Goal: Use online tool/utility: Use online tool/utility

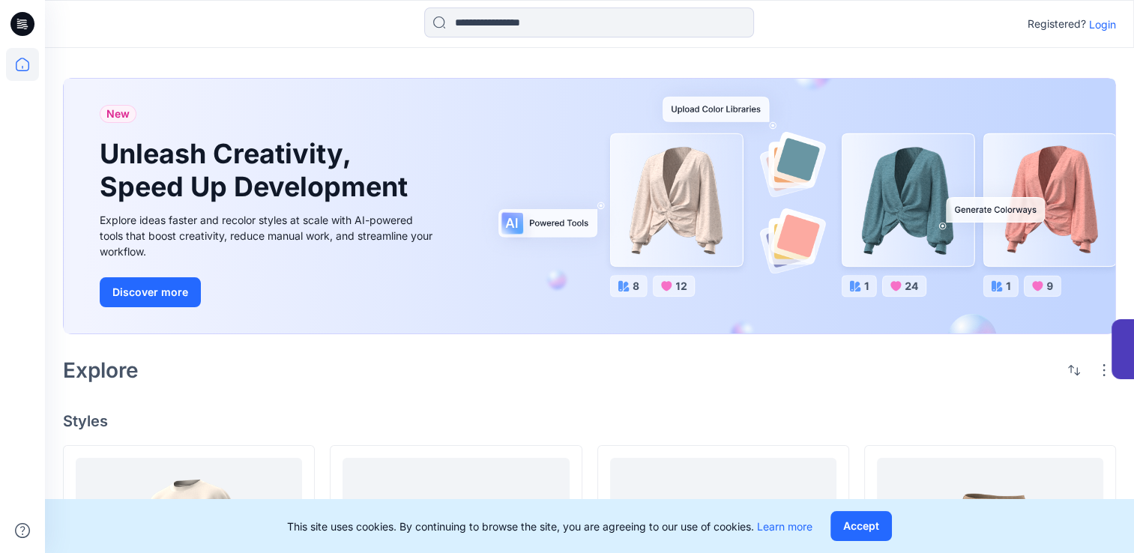
click at [20, 28] on icon at bounding box center [20, 27] width 7 height 1
click at [1104, 19] on p "Login" at bounding box center [1102, 24] width 27 height 16
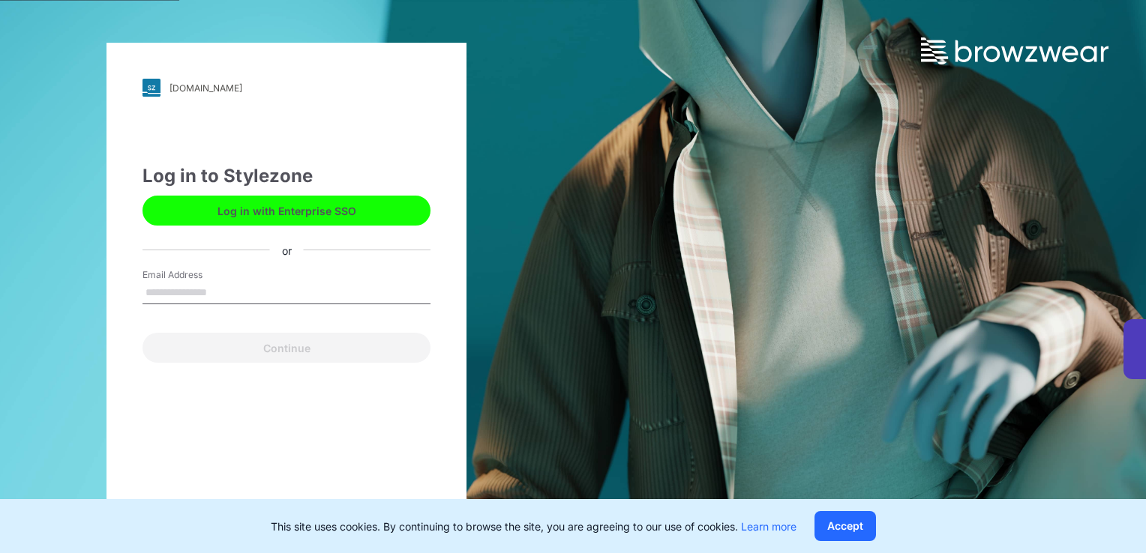
click at [312, 212] on button "Log in with Enterprise SSO" at bounding box center [286, 211] width 288 height 30
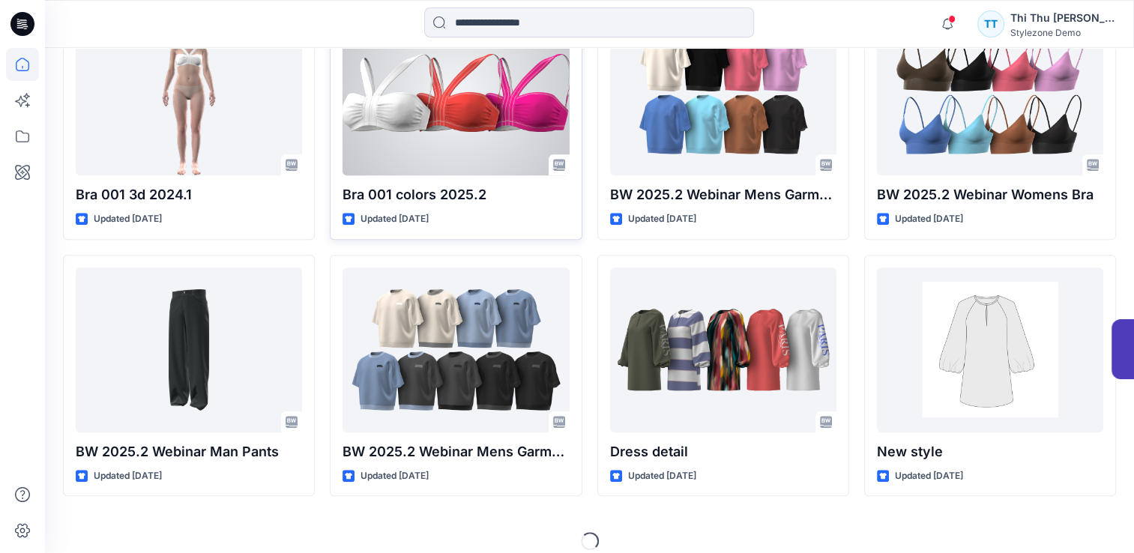
scroll to position [769, 0]
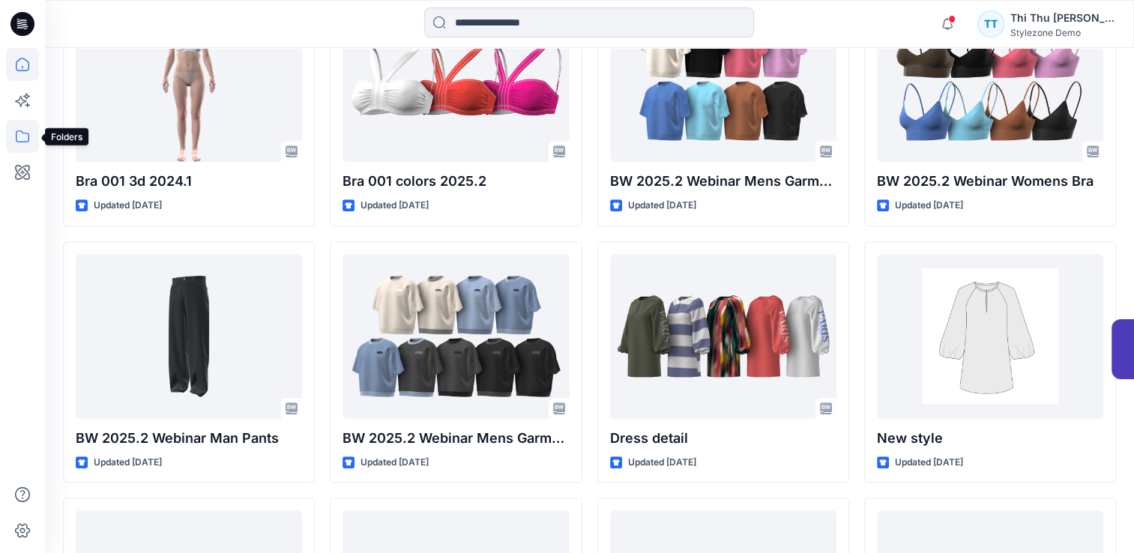
click at [21, 138] on icon at bounding box center [22, 136] width 33 height 33
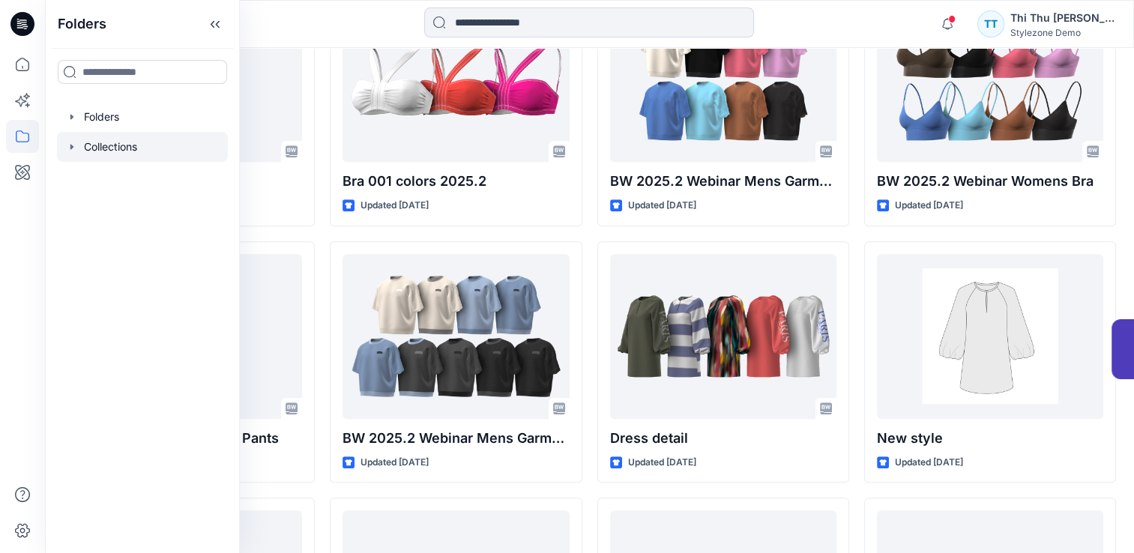
click at [95, 145] on div at bounding box center [142, 147] width 171 height 30
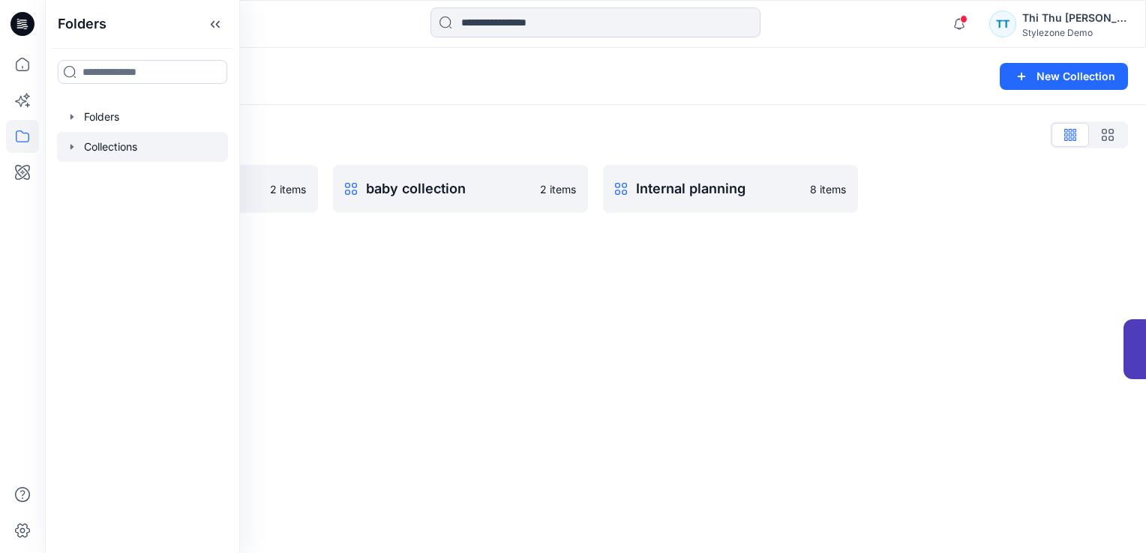
click at [733, 361] on div "Collections New Collection Collections List 2022-VN Prospect 2 items baby colle…" at bounding box center [595, 300] width 1101 height 505
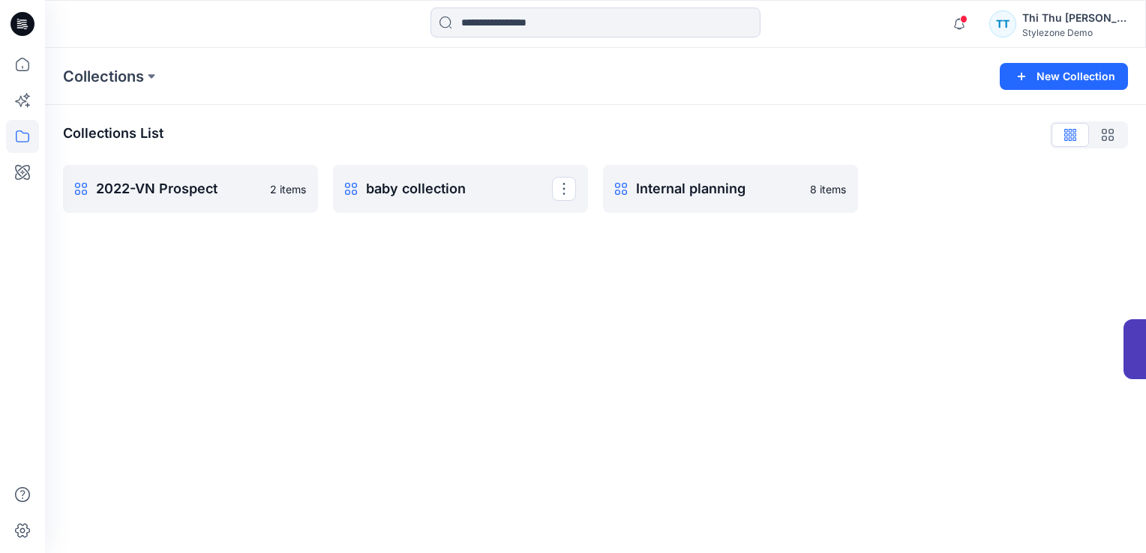
click at [499, 188] on p "baby collection" at bounding box center [459, 188] width 186 height 21
click at [673, 195] on p "Internal planning" at bounding box center [718, 188] width 165 height 21
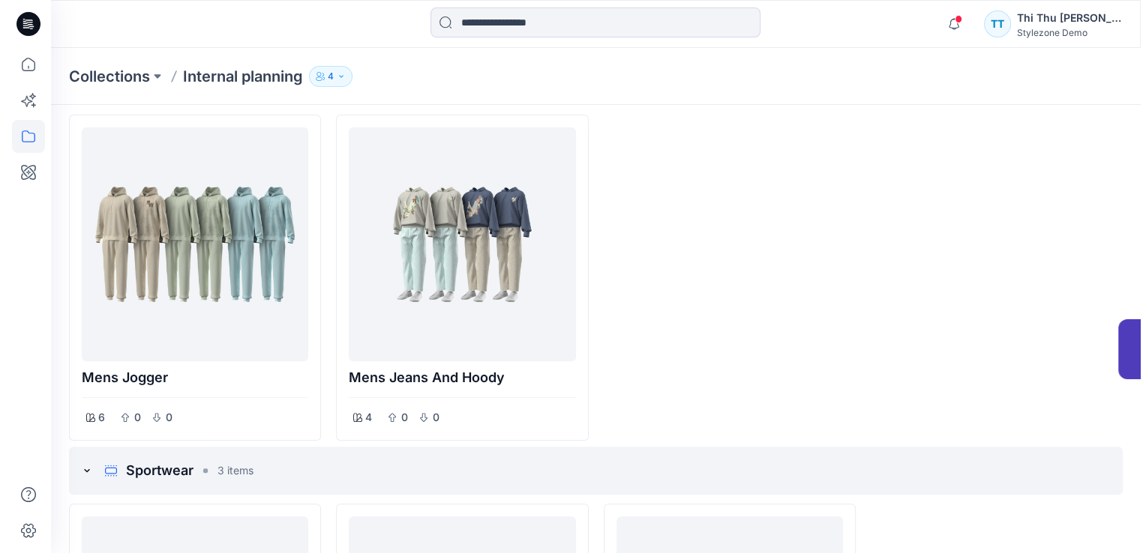
scroll to position [441, 0]
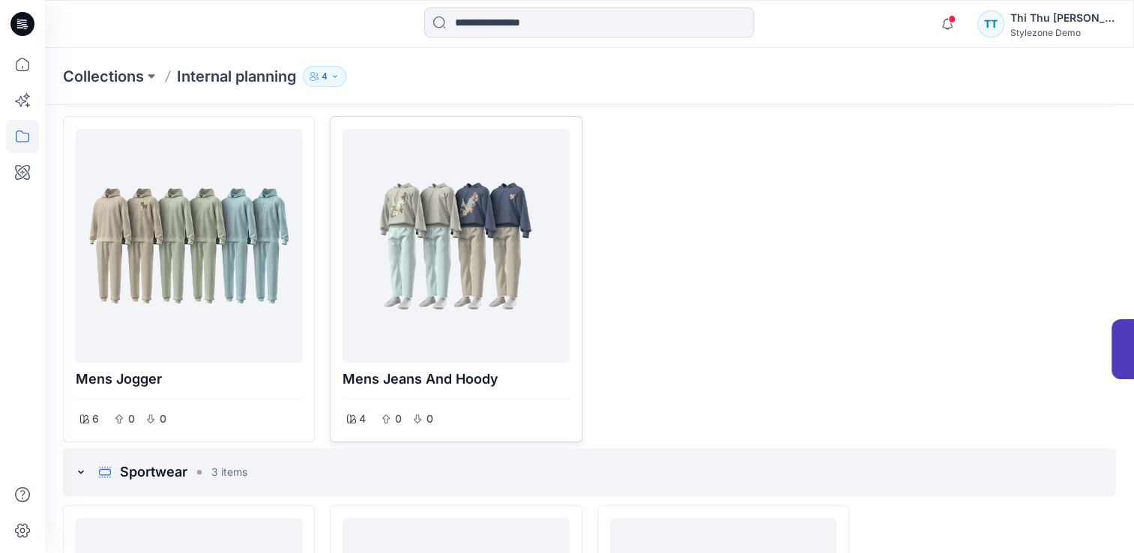
click at [508, 274] on div at bounding box center [456, 246] width 214 height 222
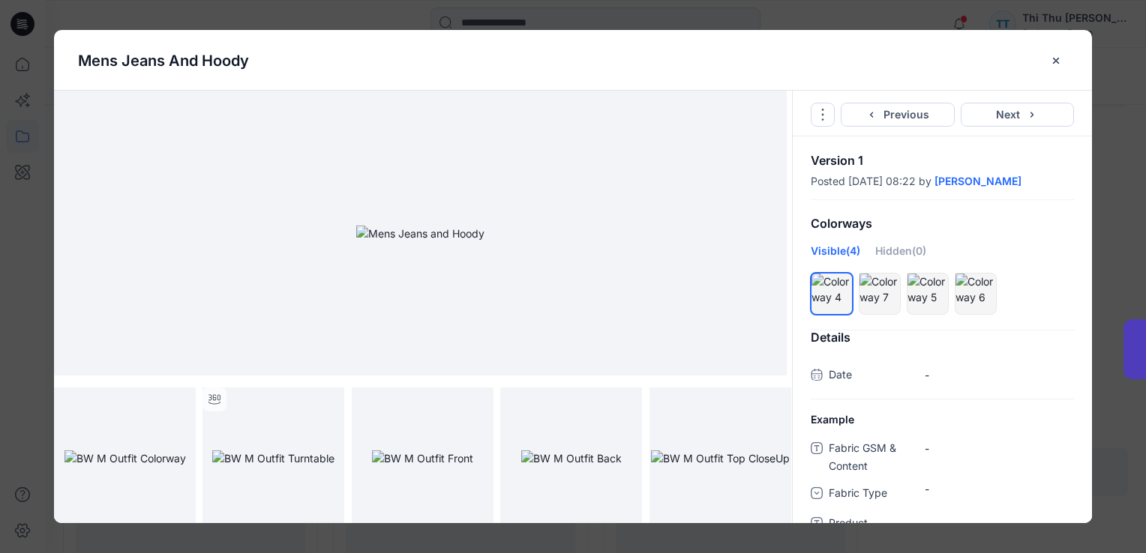
scroll to position [0, 0]
click at [820, 113] on icon "Options" at bounding box center [823, 115] width 12 height 12
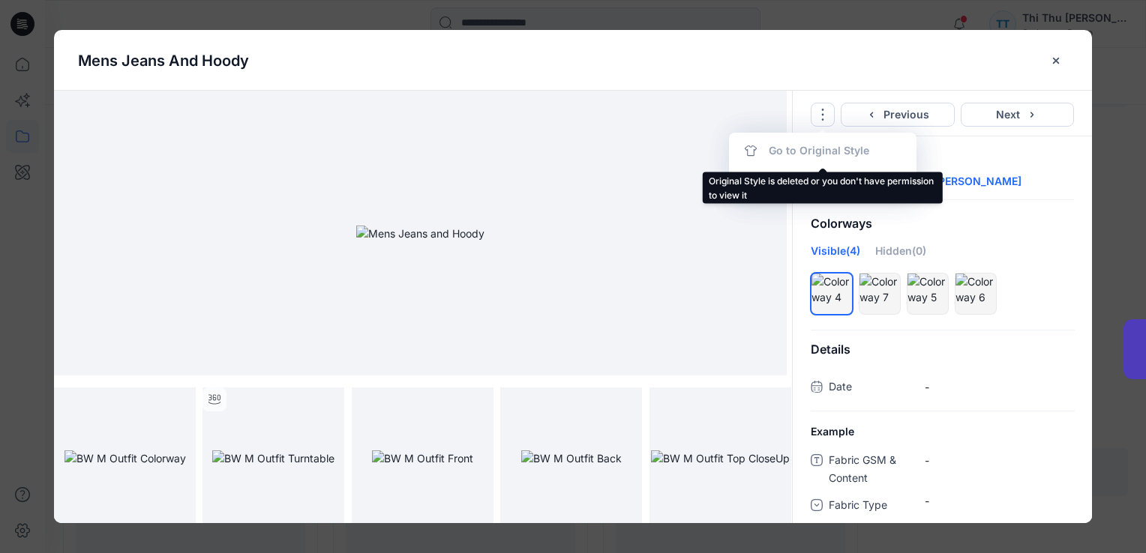
click at [843, 149] on div "Go to Original Style" at bounding box center [822, 151] width 187 height 30
click at [775, 153] on div "Go to Original Style" at bounding box center [822, 151] width 187 height 30
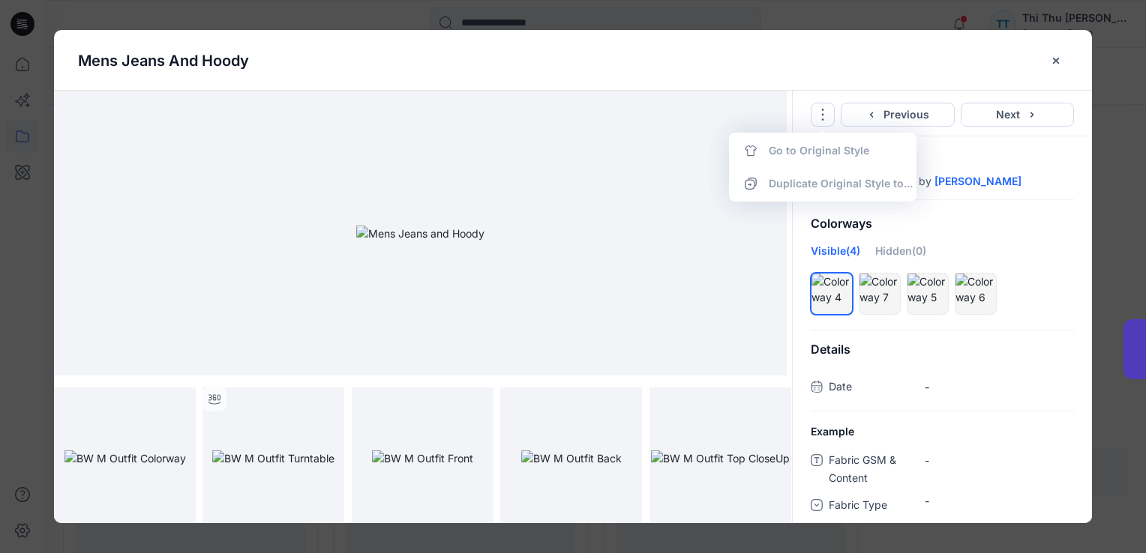
click at [748, 154] on div "Go to Original Style" at bounding box center [822, 151] width 187 height 30
click at [822, 115] on icon "Options" at bounding box center [823, 115] width 2 height 12
click at [823, 115] on icon "Options" at bounding box center [823, 115] width 2 height 12
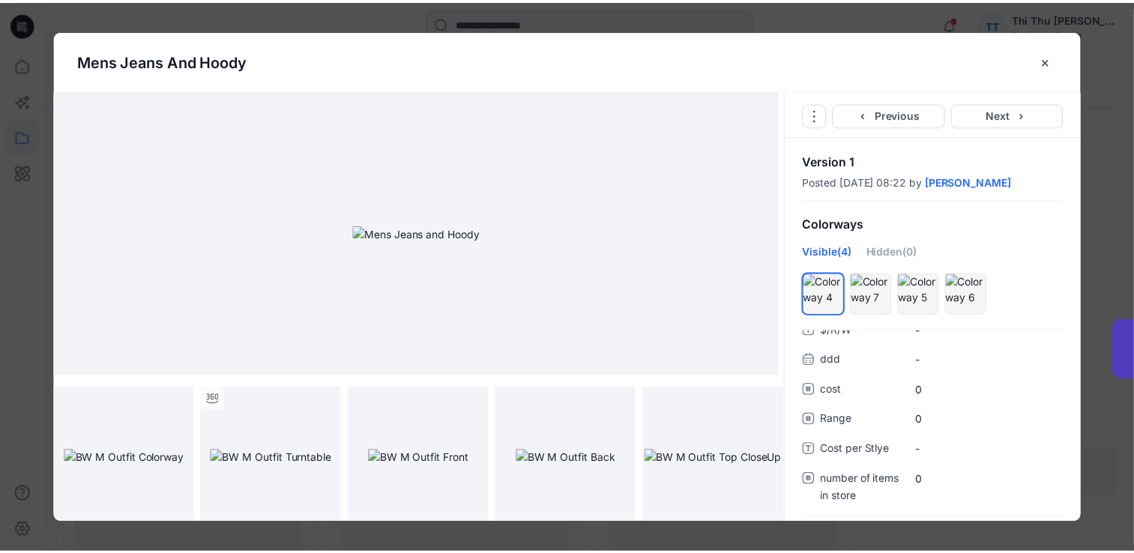
scroll to position [825, 0]
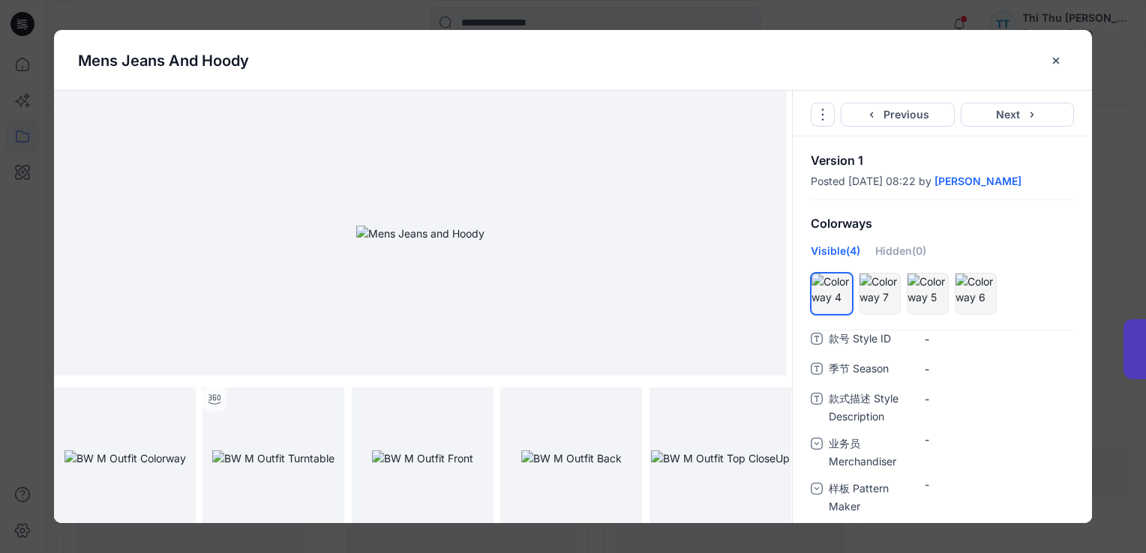
drag, startPoint x: 1062, startPoint y: 60, endPoint x: 1047, endPoint y: 1, distance: 60.4
click at [1062, 58] on icon "close-btn" at bounding box center [1056, 61] width 12 height 12
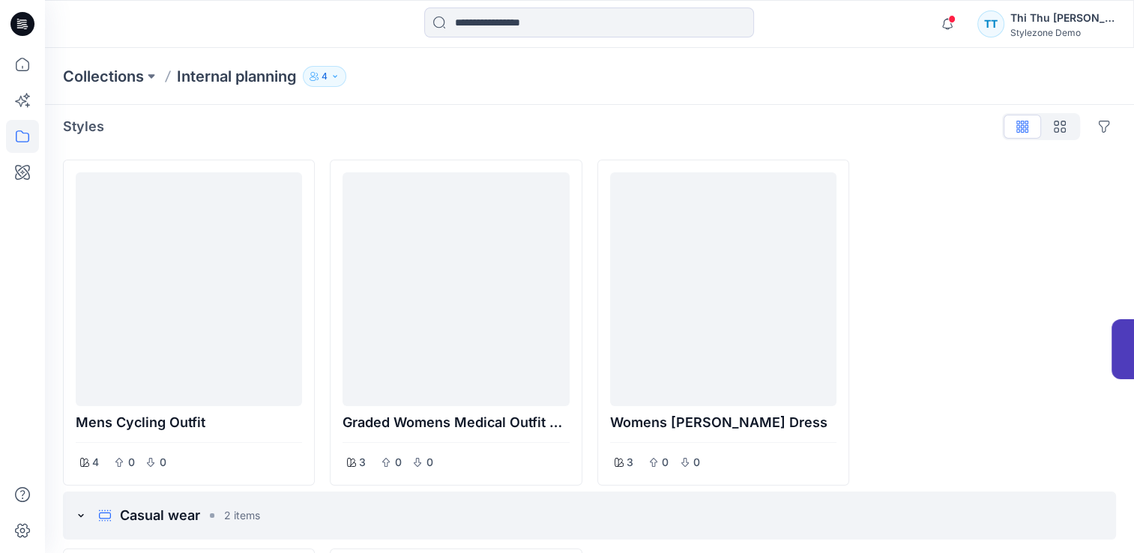
scroll to position [0, 0]
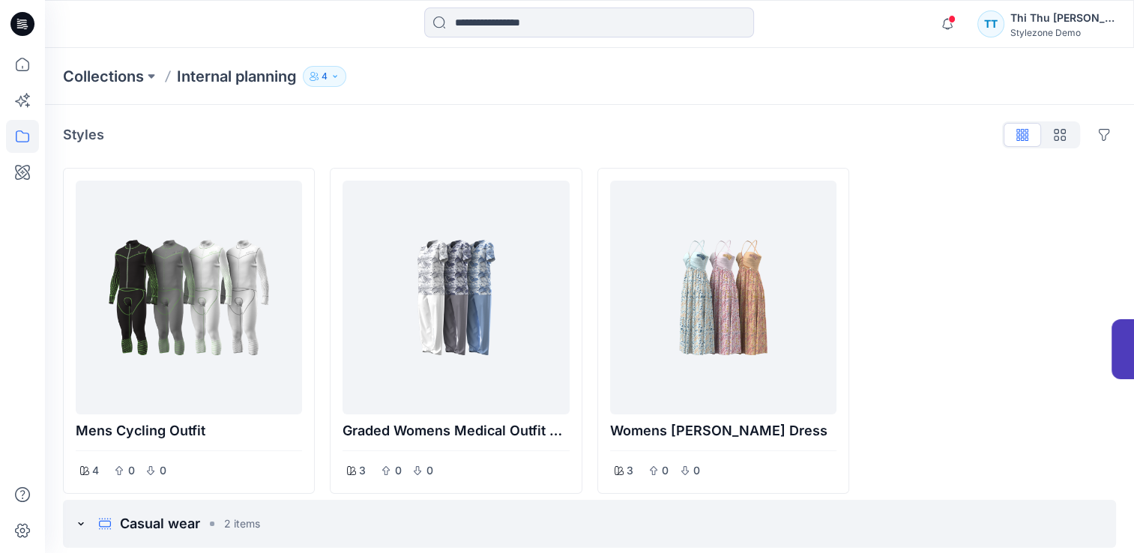
click at [1019, 137] on div at bounding box center [1041, 134] width 78 height 27
click at [1058, 139] on icon "button" at bounding box center [1060, 135] width 12 height 12
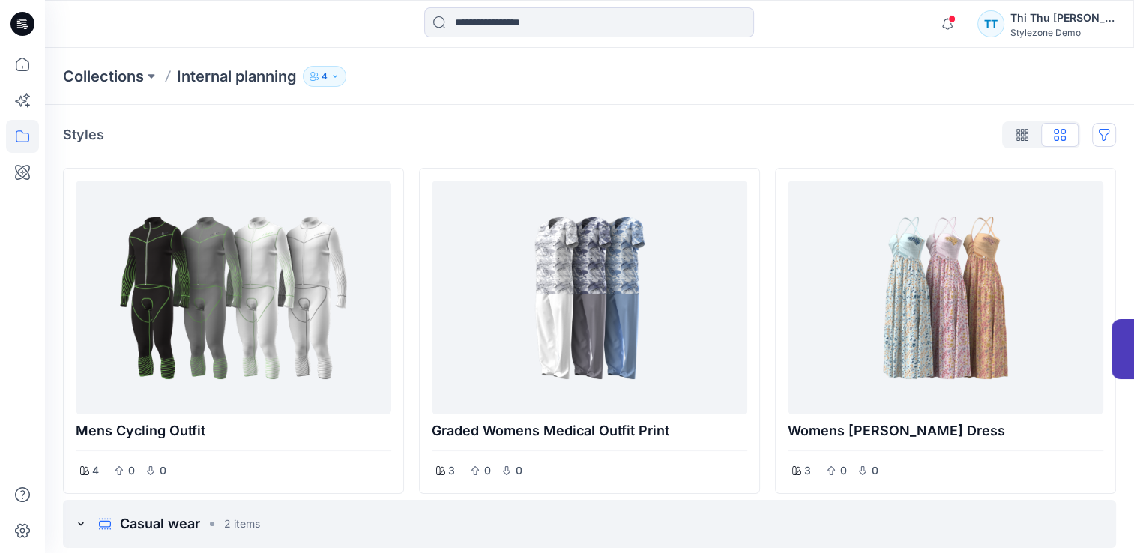
click at [1107, 137] on button "Options" at bounding box center [1104, 135] width 24 height 24
click at [331, 76] on button "4" at bounding box center [324, 76] width 43 height 21
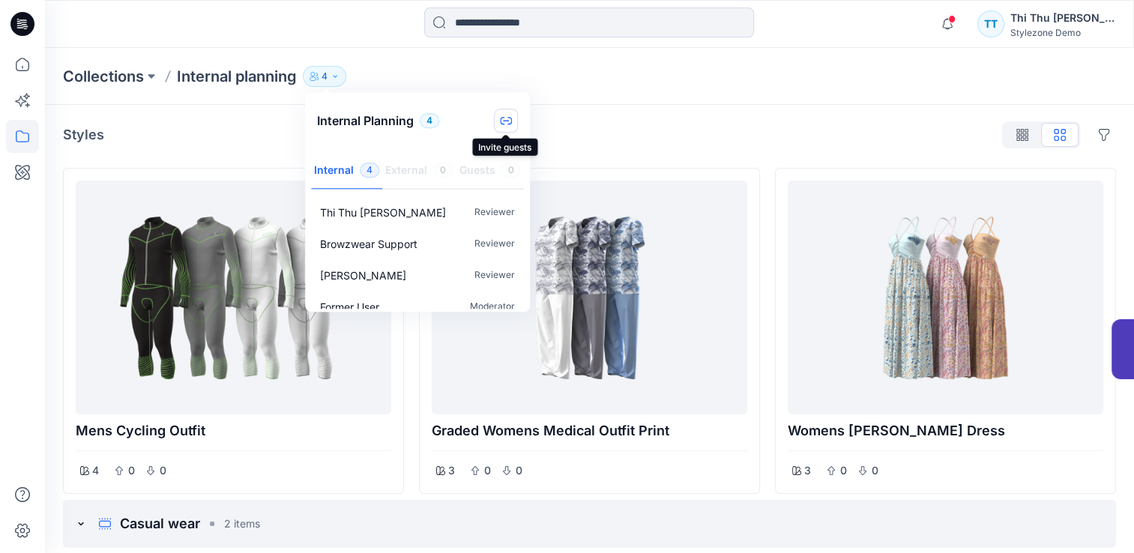
click at [514, 123] on button "button" at bounding box center [506, 121] width 24 height 24
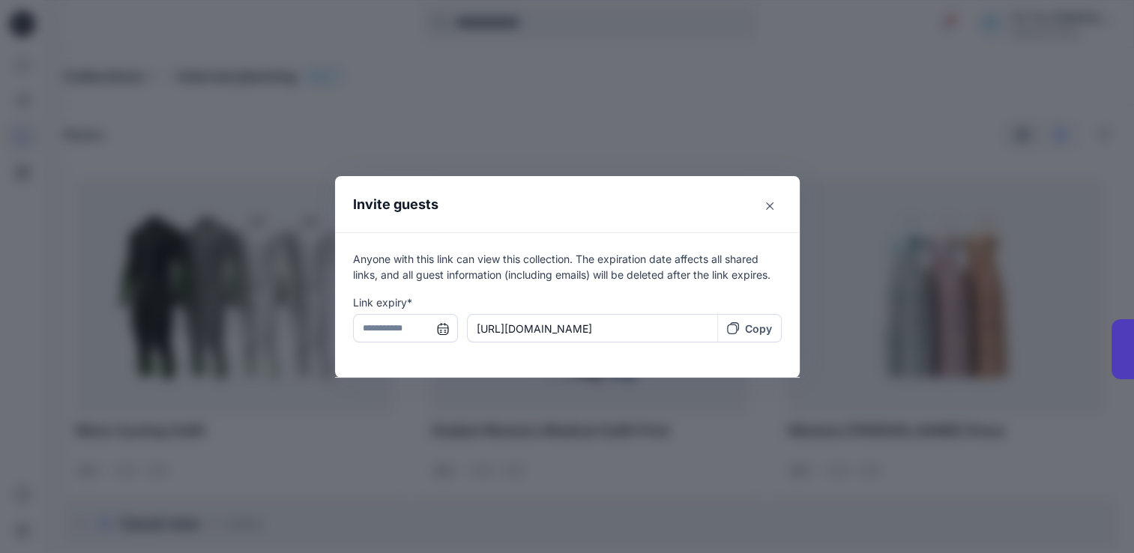
click at [772, 325] on p "Copy" at bounding box center [758, 329] width 27 height 16
click at [439, 334] on input "text" at bounding box center [405, 328] width 105 height 28
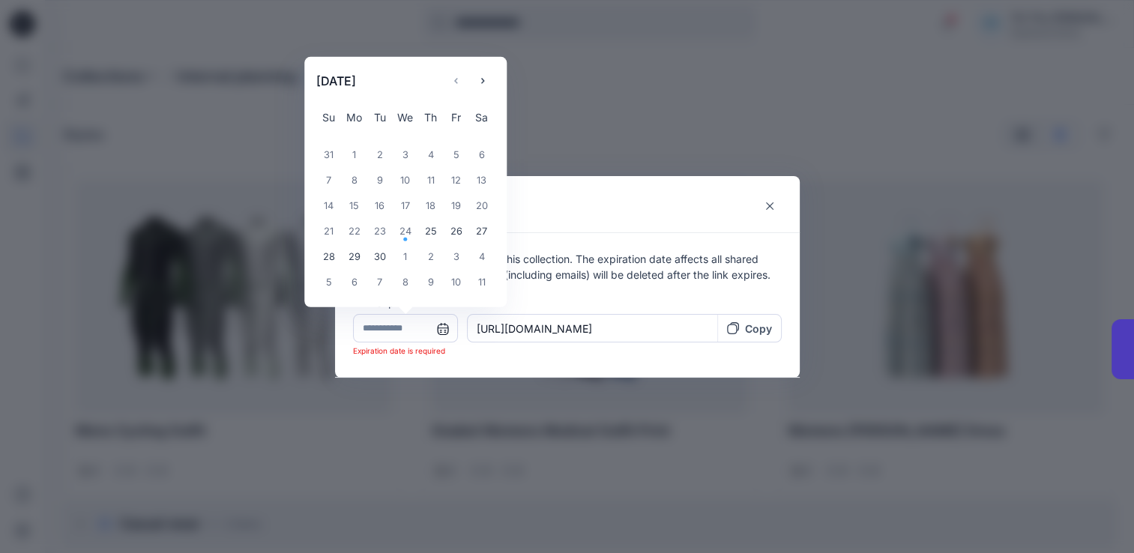
click at [447, 331] on input "text" at bounding box center [405, 328] width 105 height 28
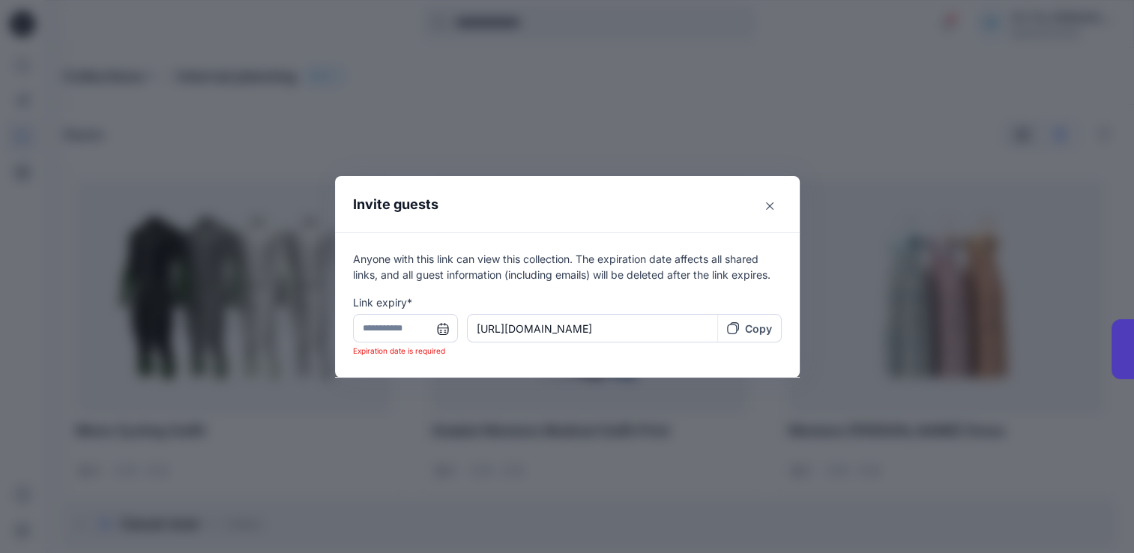
click at [675, 91] on div "Invite guests Anyone with this link can view this collection. The expiration da…" at bounding box center [567, 276] width 1134 height 553
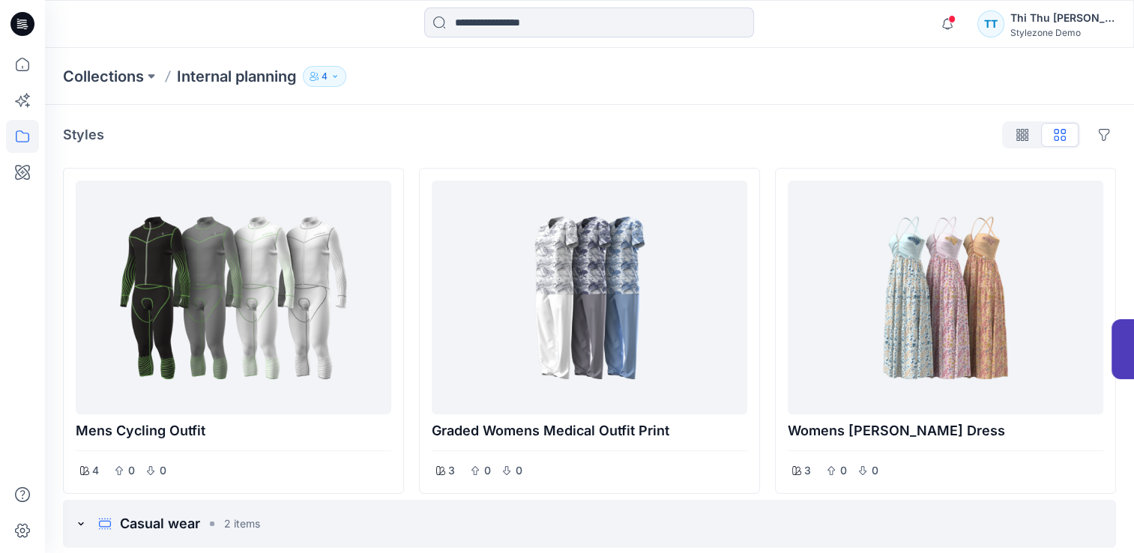
click at [337, 79] on icon "button" at bounding box center [335, 76] width 9 height 9
click at [688, 124] on div "Styles Hide Legacy Styles" at bounding box center [589, 135] width 1053 height 24
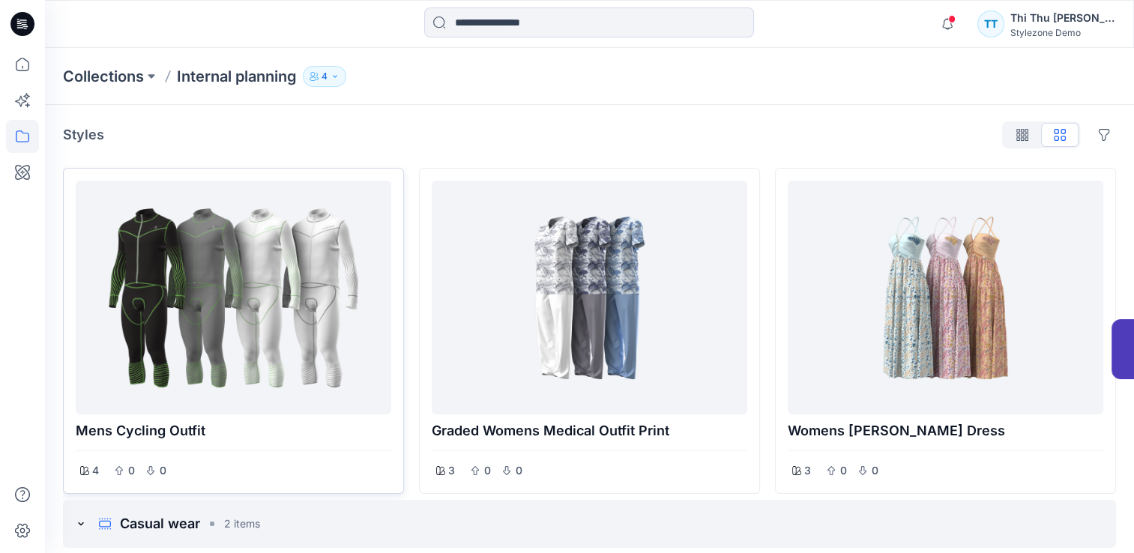
click at [268, 337] on div at bounding box center [234, 298] width 304 height 222
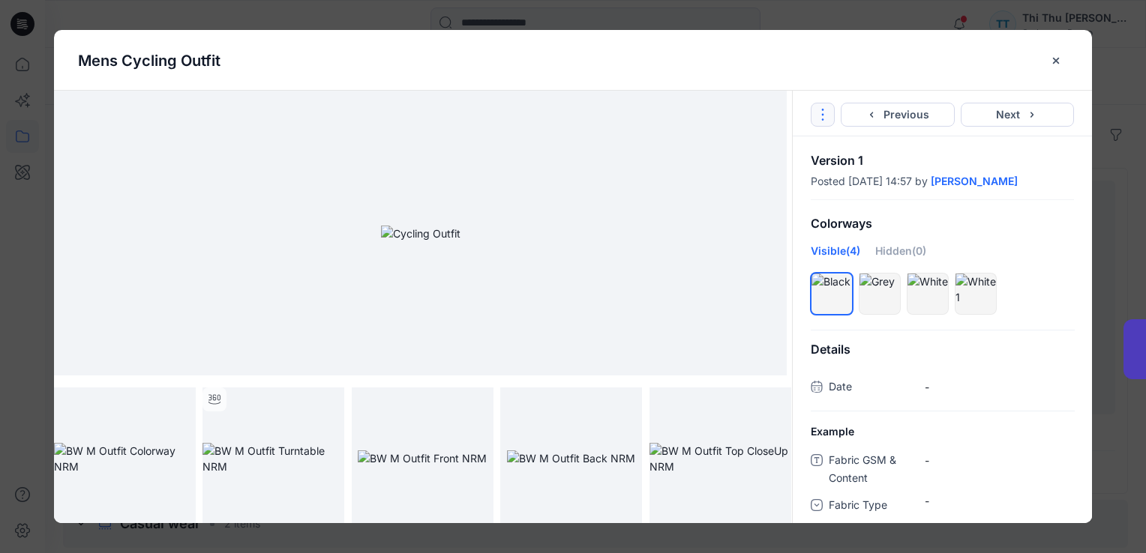
click at [822, 116] on icon "Options" at bounding box center [823, 115] width 12 height 12
drag, startPoint x: 845, startPoint y: 52, endPoint x: 981, endPoint y: 169, distance: 179.2
click at [848, 52] on div "Mens Cycling Outfit" at bounding box center [561, 60] width 966 height 22
click at [824, 112] on icon "Options" at bounding box center [823, 115] width 12 height 12
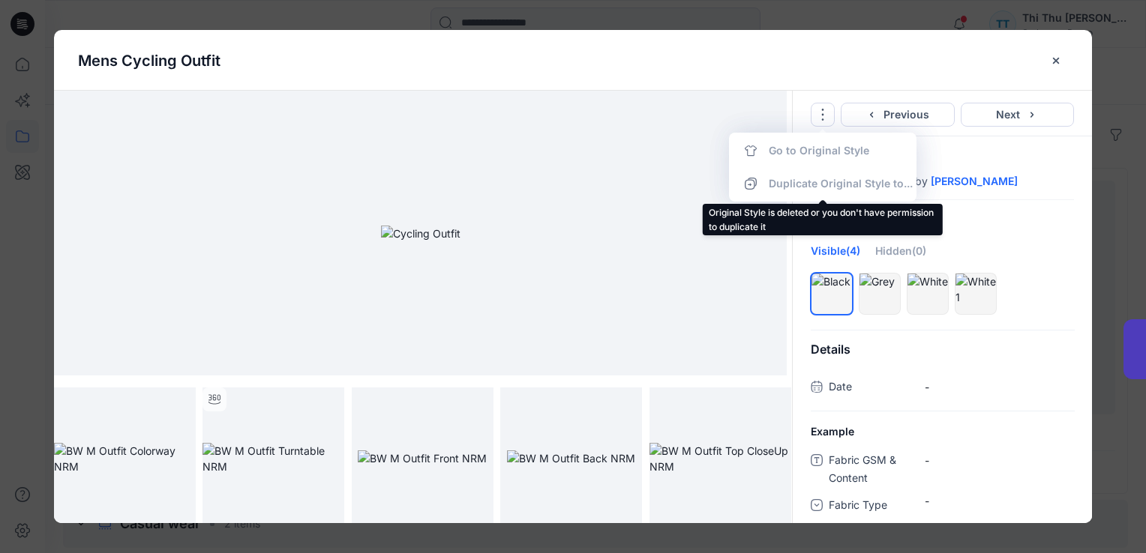
click at [792, 186] on div "Duplicate Original Style to..." at bounding box center [822, 184] width 187 height 30
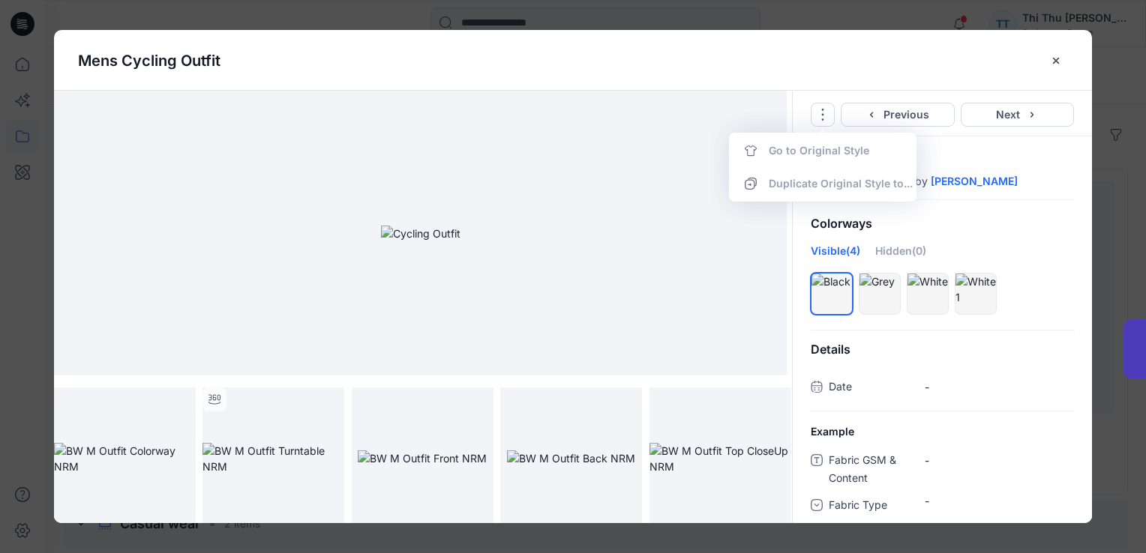
click at [756, 184] on div "Duplicate Original Style to..." at bounding box center [822, 184] width 187 height 30
click at [747, 184] on div "Duplicate Original Style to..." at bounding box center [822, 184] width 187 height 30
drag, startPoint x: 823, startPoint y: 188, endPoint x: 835, endPoint y: 178, distance: 15.9
click at [824, 188] on div "Duplicate Original Style to..." at bounding box center [822, 184] width 187 height 30
click at [1050, 61] on icon "close-btn" at bounding box center [1056, 61] width 12 height 12
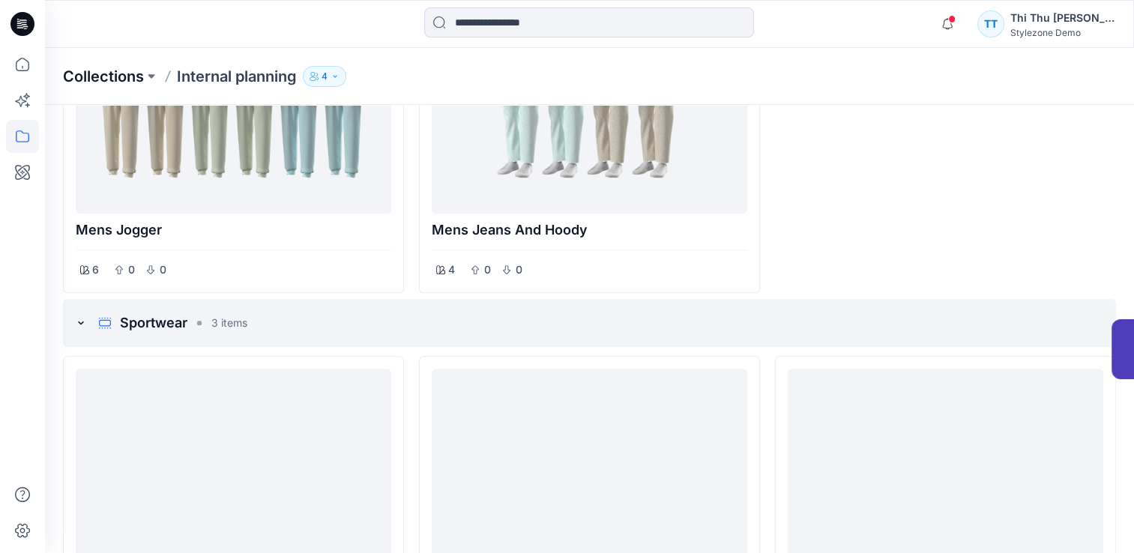
scroll to position [366, 0]
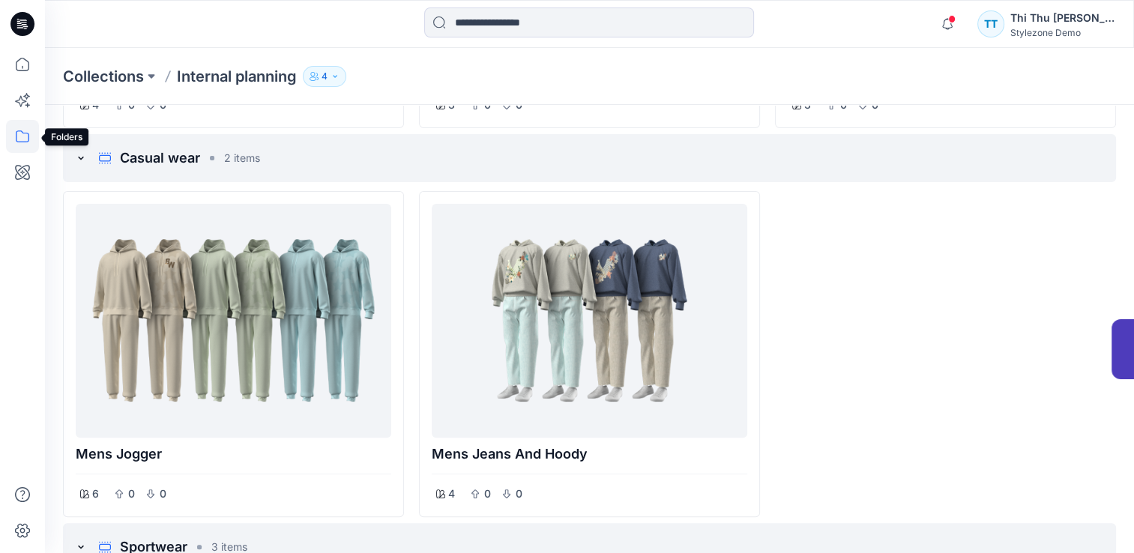
click at [21, 139] on icon at bounding box center [22, 136] width 33 height 33
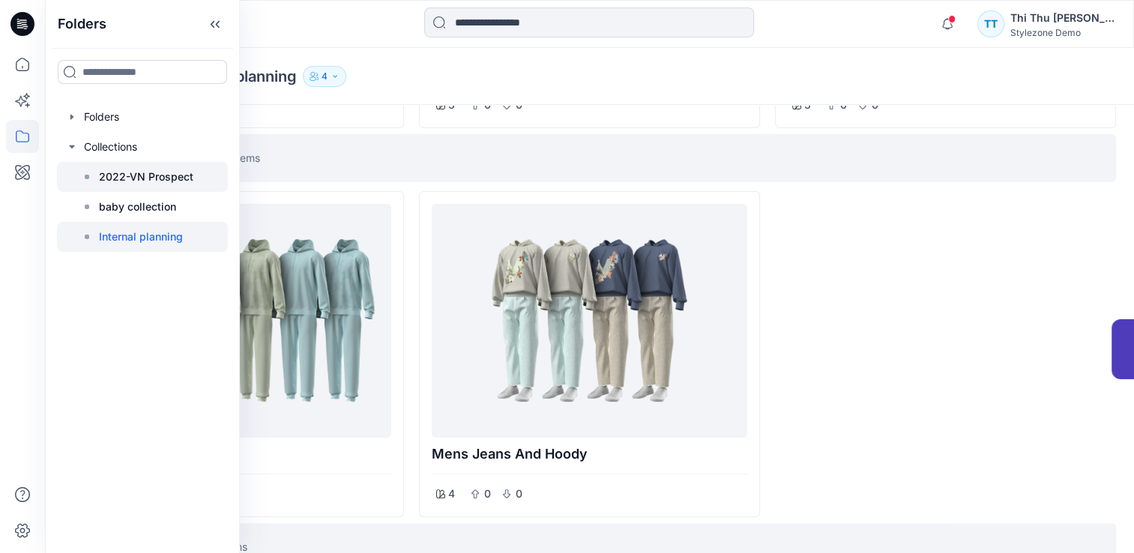
click at [140, 178] on p "2022-VN Prospect" at bounding box center [146, 177] width 94 height 18
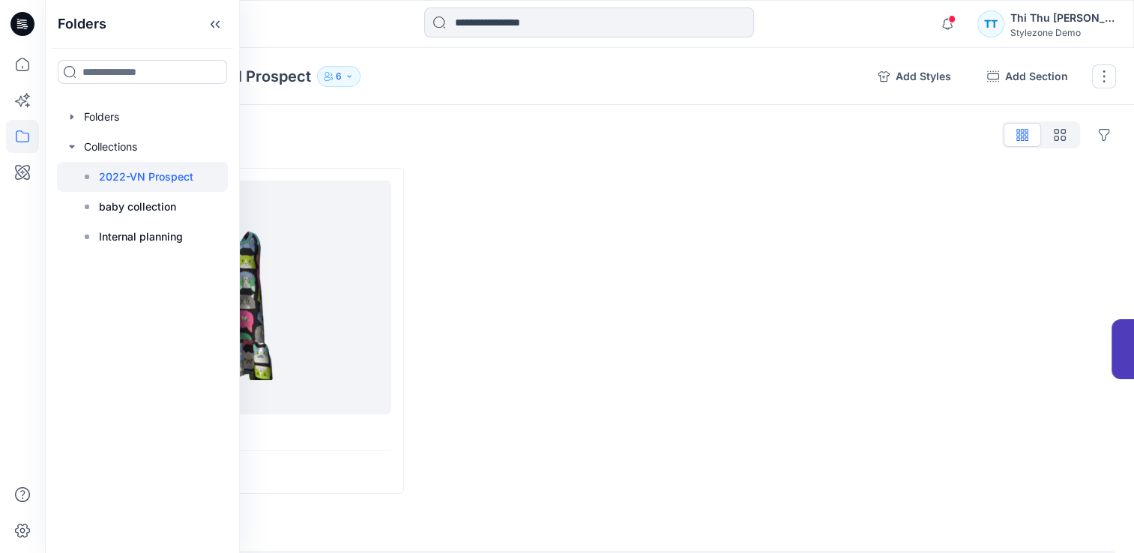
click at [559, 222] on div at bounding box center [589, 331] width 341 height 326
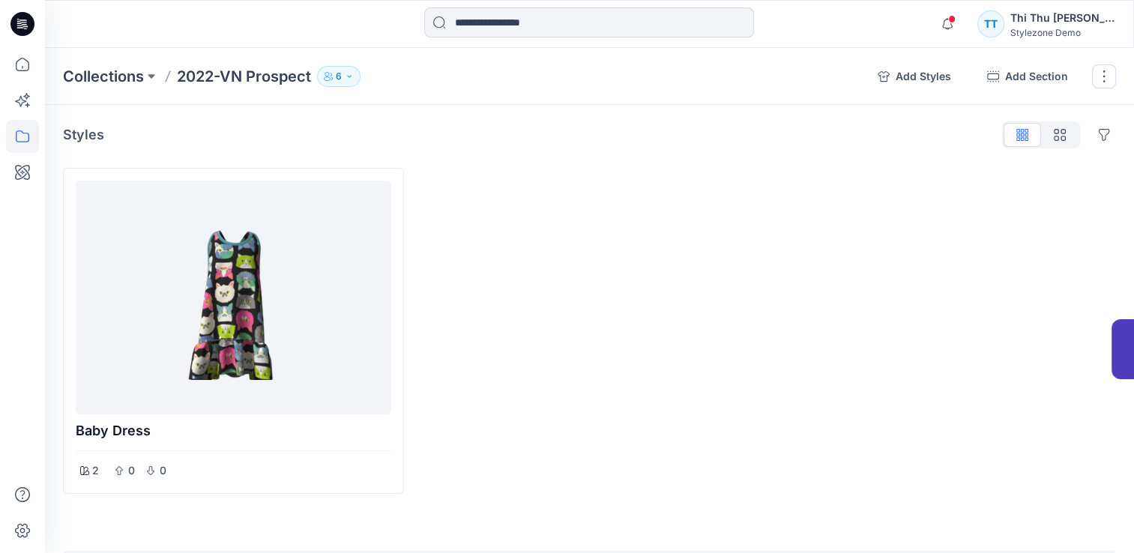
click at [355, 72] on button "6" at bounding box center [338, 76] width 43 height 21
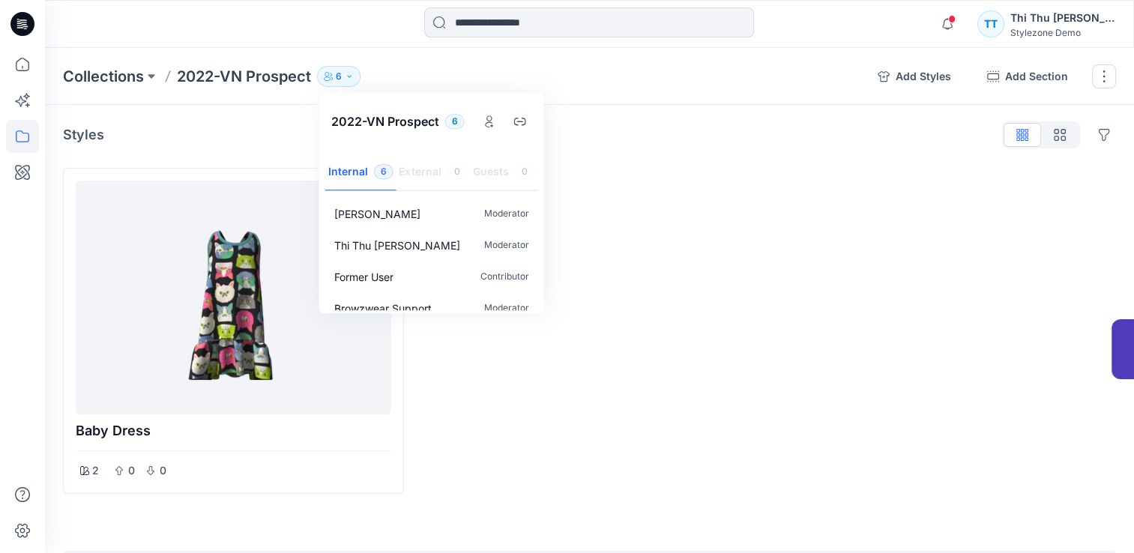
click at [684, 289] on div at bounding box center [589, 331] width 341 height 326
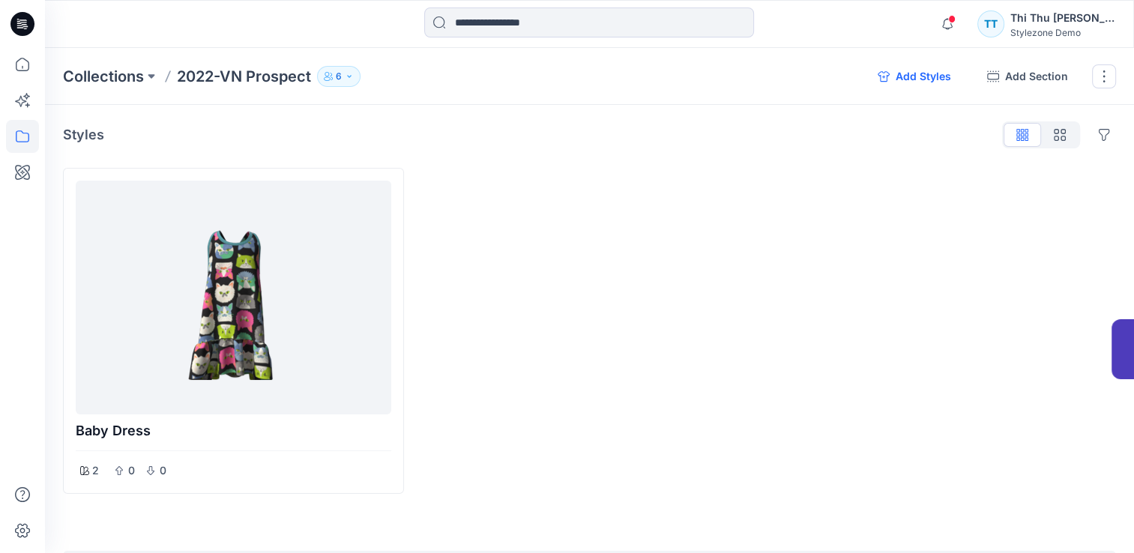
click at [894, 73] on button "Add Styles" at bounding box center [914, 76] width 97 height 24
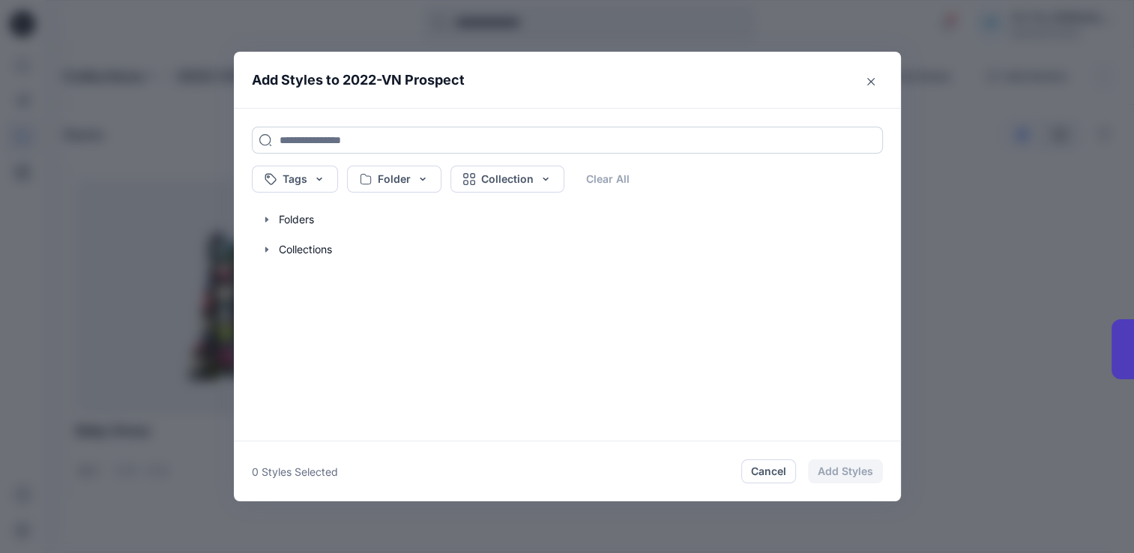
click at [338, 145] on input at bounding box center [567, 140] width 631 height 27
click at [883, 85] on button "Close" at bounding box center [871, 82] width 24 height 24
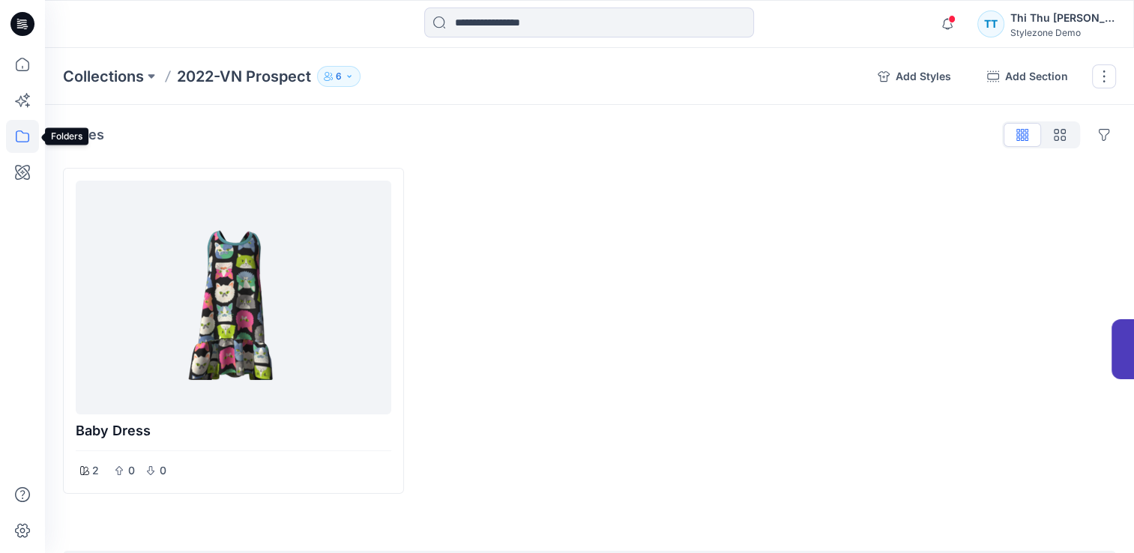
click at [20, 136] on icon at bounding box center [22, 136] width 33 height 33
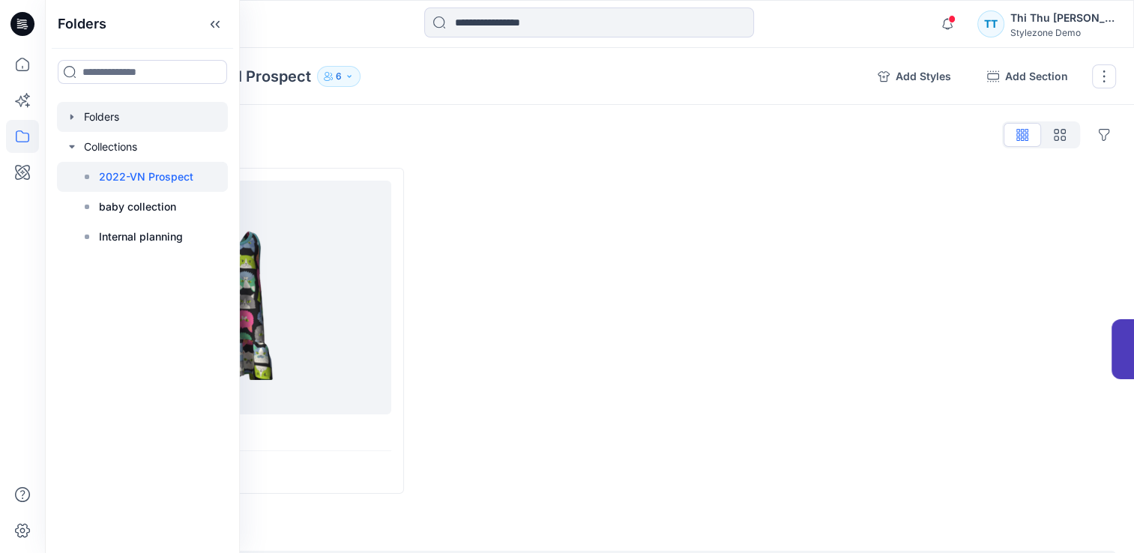
click at [108, 115] on div at bounding box center [142, 117] width 171 height 30
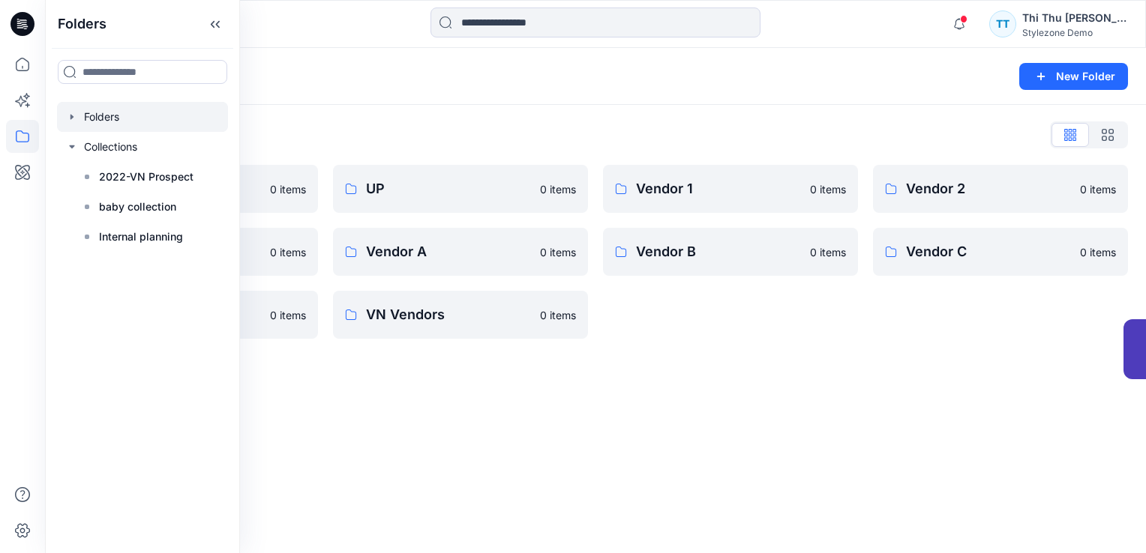
drag, startPoint x: 745, startPoint y: 457, endPoint x: 729, endPoint y: 453, distance: 16.4
click at [742, 457] on div "Folders New Folder Folders List Demo for VN Clients 0 items Vendor 3 0 items Ve…" at bounding box center [595, 300] width 1101 height 505
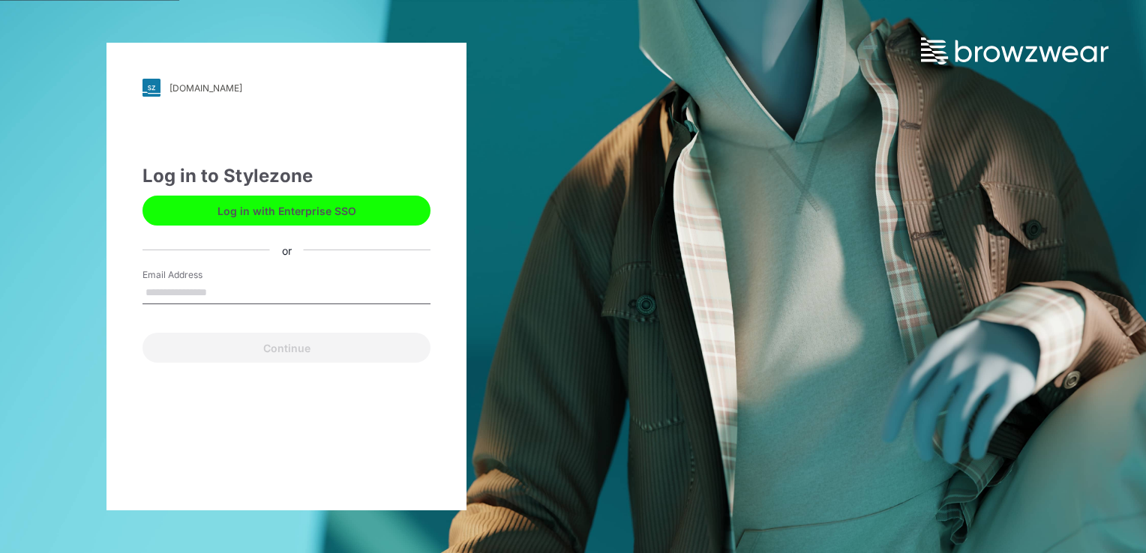
click at [295, 202] on button "Log in with Enterprise SSO" at bounding box center [286, 211] width 288 height 30
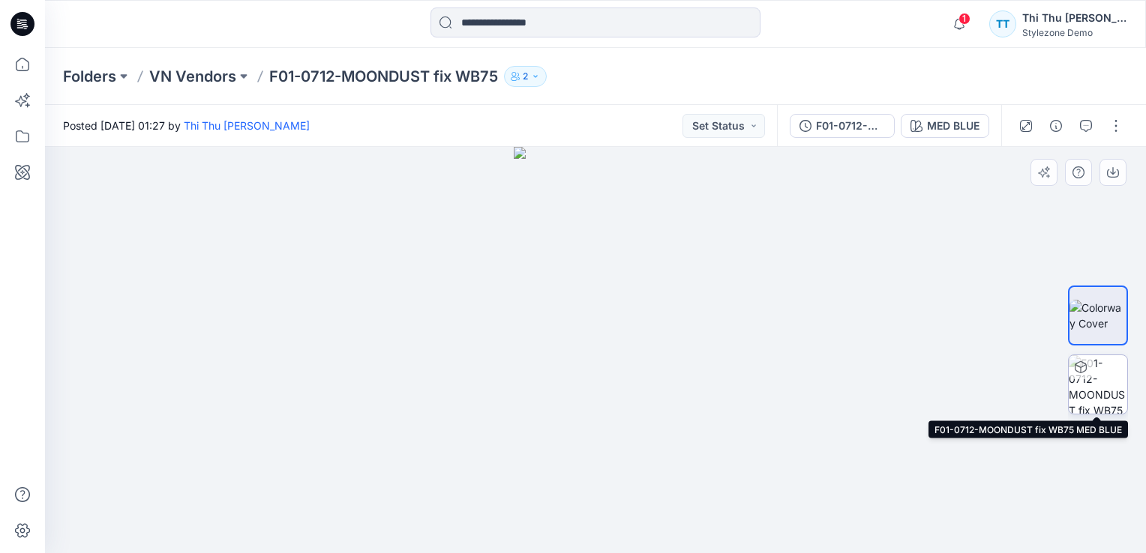
click at [1099, 391] on img at bounding box center [1097, 384] width 58 height 58
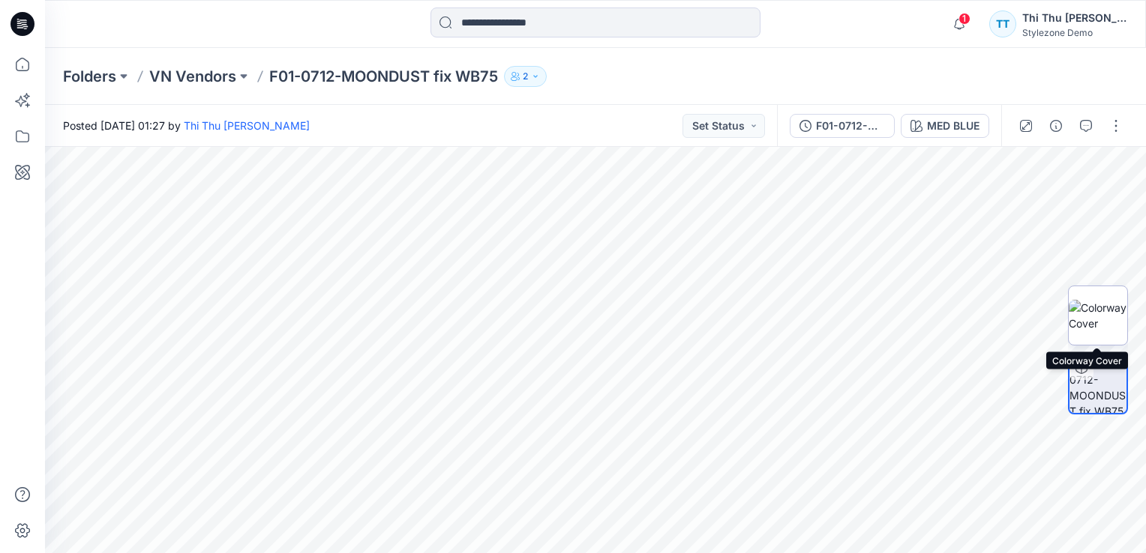
click at [1104, 319] on img at bounding box center [1097, 315] width 58 height 31
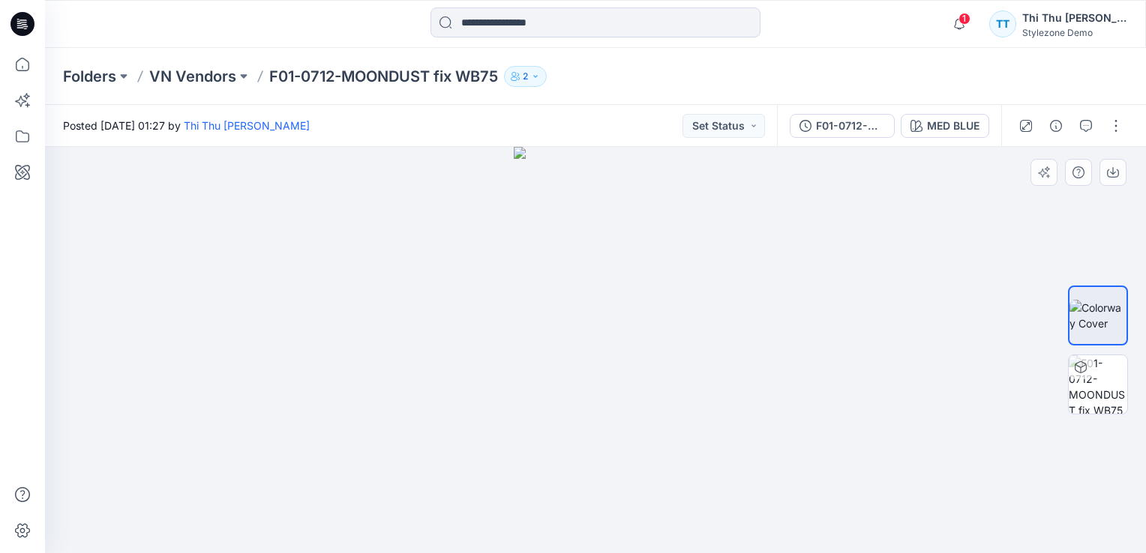
drag, startPoint x: 766, startPoint y: 411, endPoint x: 526, endPoint y: 337, distance: 251.1
click at [555, 340] on div at bounding box center [595, 350] width 1101 height 406
drag, startPoint x: 392, startPoint y: 326, endPoint x: 717, endPoint y: 370, distance: 327.7
click at [286, 343] on div at bounding box center [595, 350] width 1101 height 406
click at [16, 177] on icon at bounding box center [22, 172] width 33 height 33
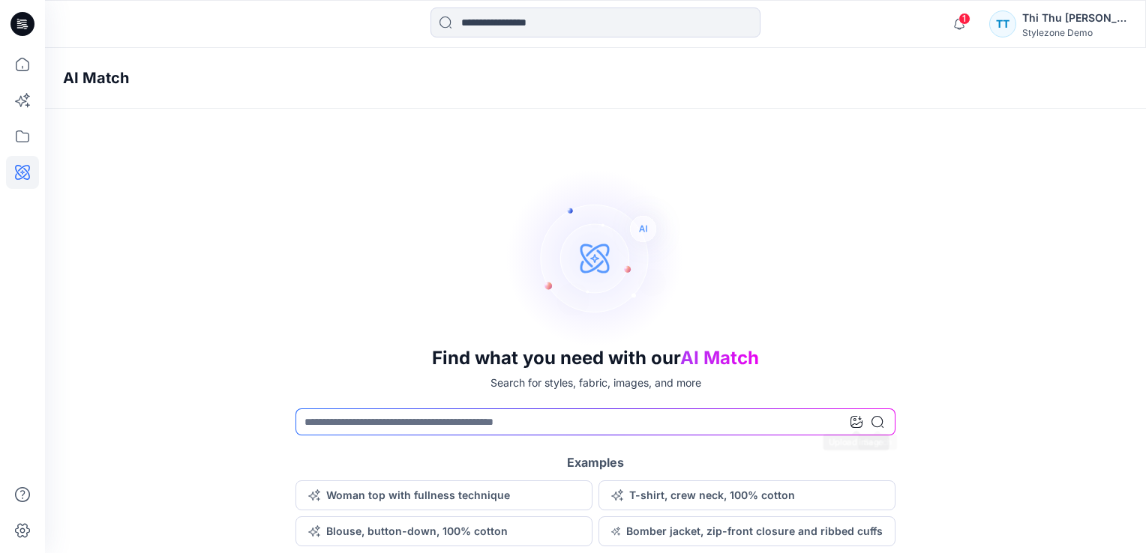
click at [852, 424] on icon at bounding box center [856, 422] width 12 height 12
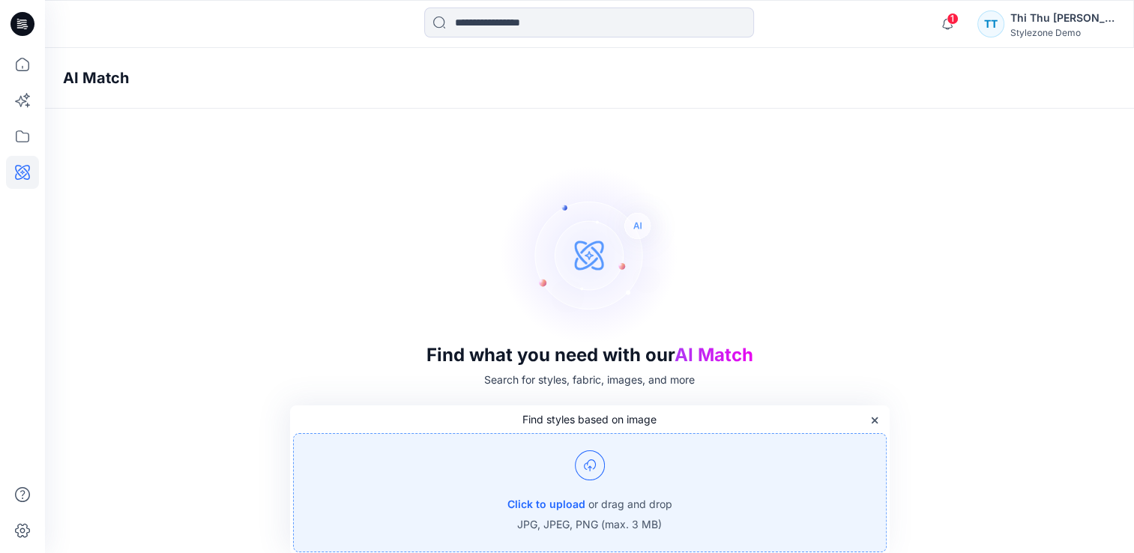
scroll to position [4, 0]
click at [593, 462] on img at bounding box center [590, 464] width 30 height 30
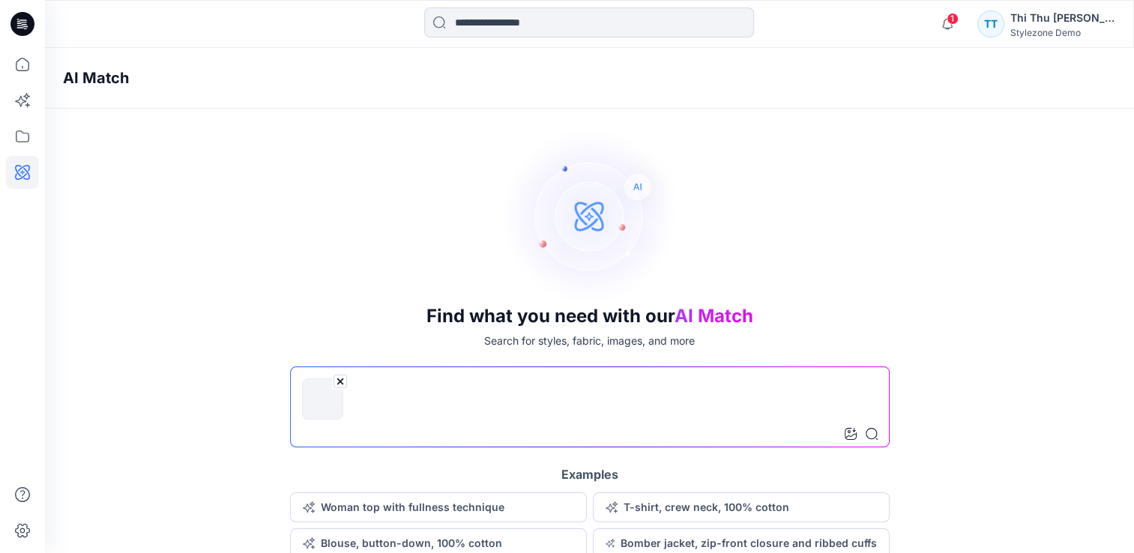
scroll to position [46, 0]
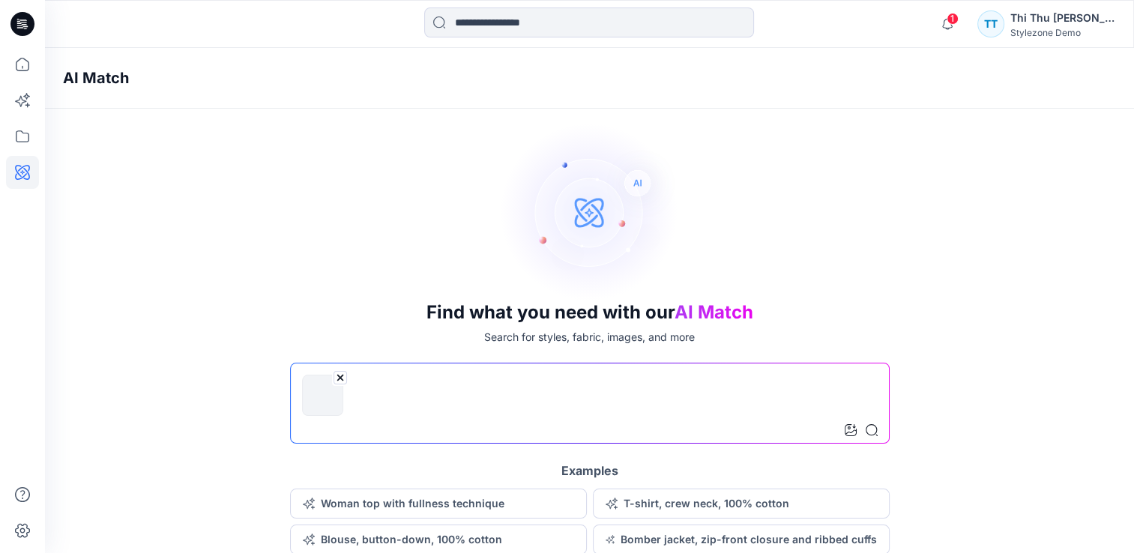
click at [405, 408] on input at bounding box center [590, 403] width 600 height 81
type input "*"
type input "**********"
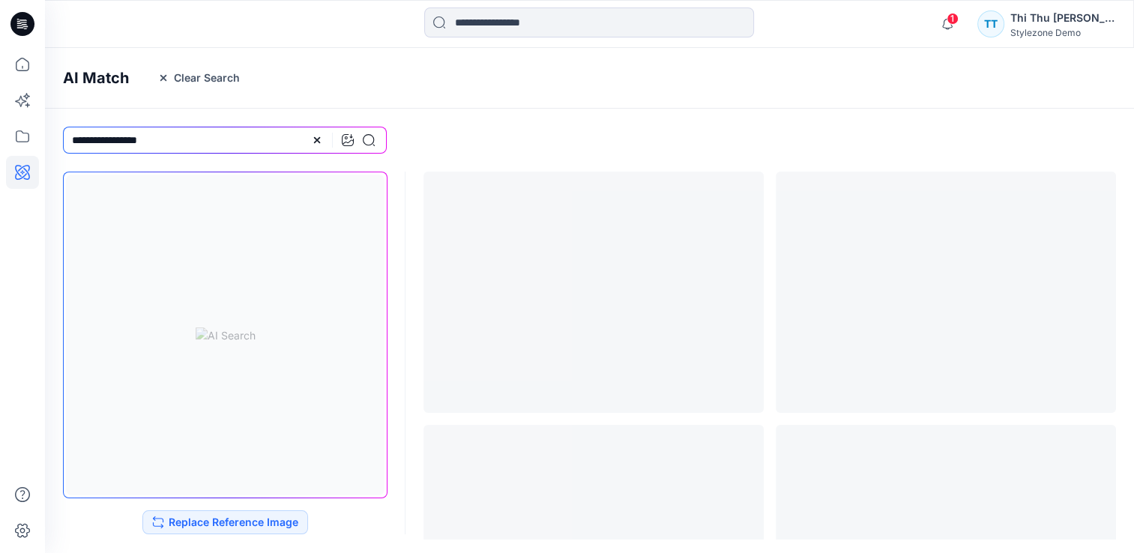
scroll to position [0, 0]
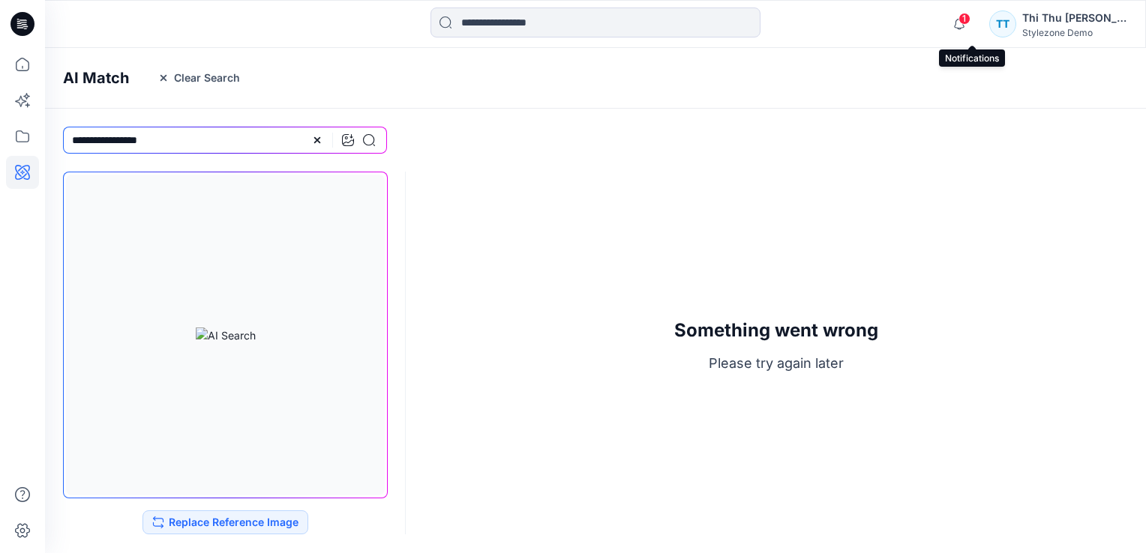
click at [970, 19] on span "1" at bounding box center [964, 19] width 12 height 12
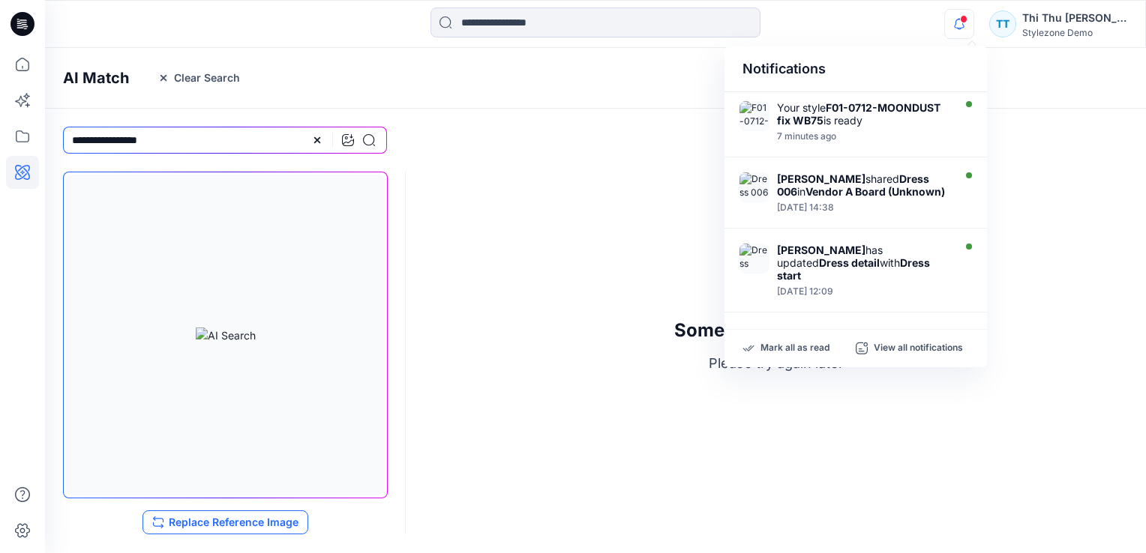
click at [215, 526] on button "Replace Reference Image" at bounding box center [225, 523] width 166 height 24
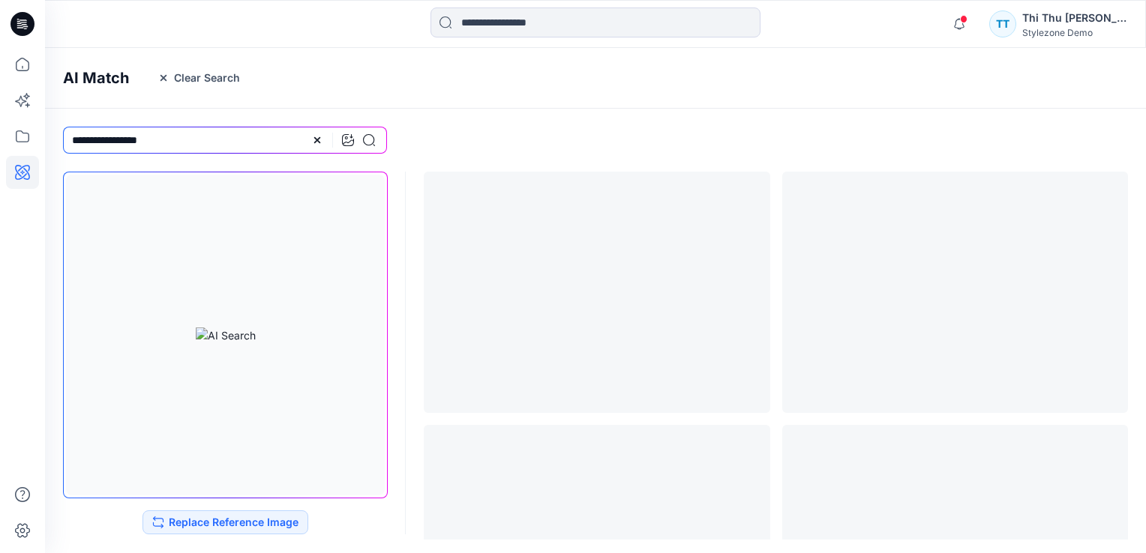
drag, startPoint x: 117, startPoint y: 140, endPoint x: 45, endPoint y: 136, distance: 72.1
click at [45, 136] on div "**********" at bounding box center [225, 140] width 360 height 63
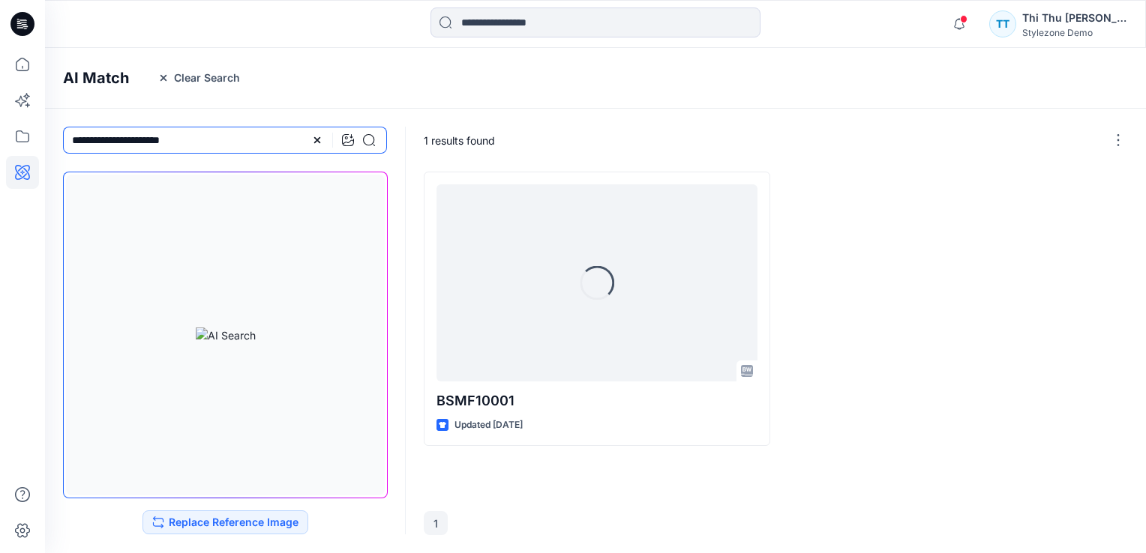
drag, startPoint x: 176, startPoint y: 142, endPoint x: 141, endPoint y: 142, distance: 35.2
click at [141, 142] on input "**********" at bounding box center [225, 140] width 324 height 27
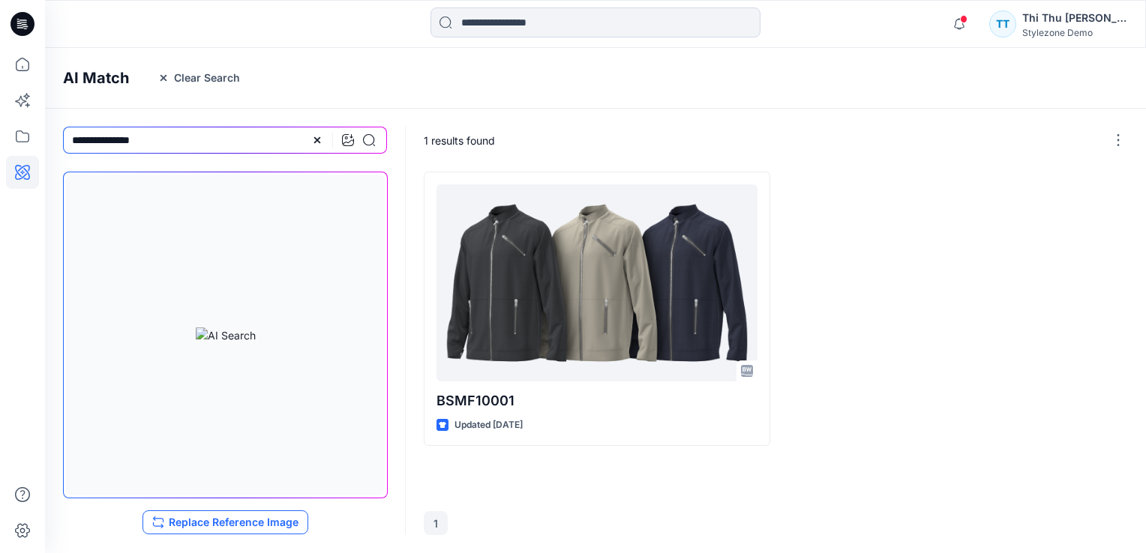
type input "**********"
click at [199, 520] on button "Replace Reference Image" at bounding box center [225, 523] width 166 height 24
click at [27, 100] on icon at bounding box center [22, 100] width 33 height 33
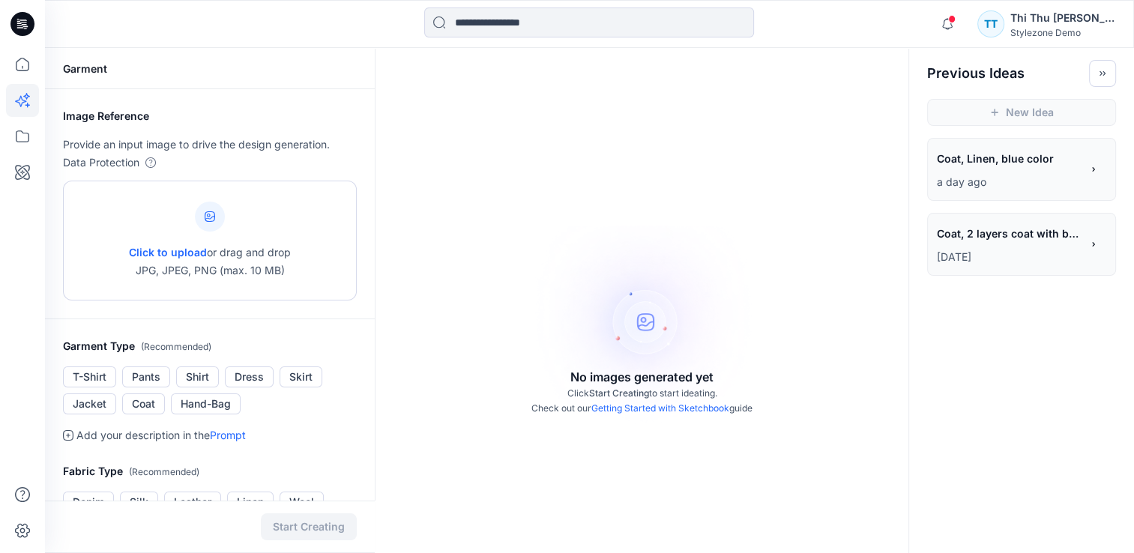
click at [211, 217] on icon at bounding box center [210, 216] width 10 height 10
type input "**********"
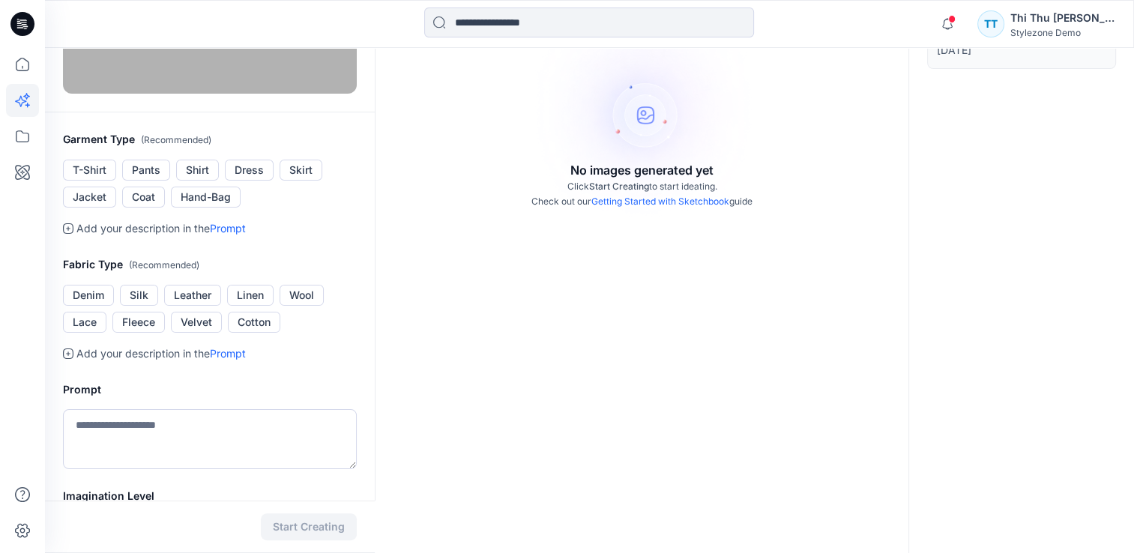
scroll to position [225, 0]
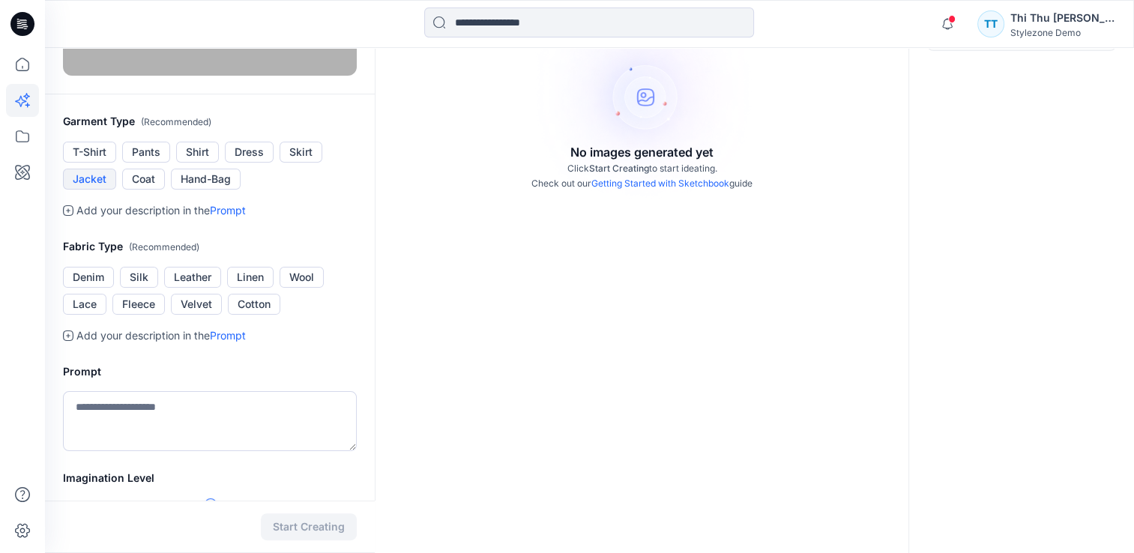
click at [87, 190] on button "Jacket" at bounding box center [89, 179] width 53 height 21
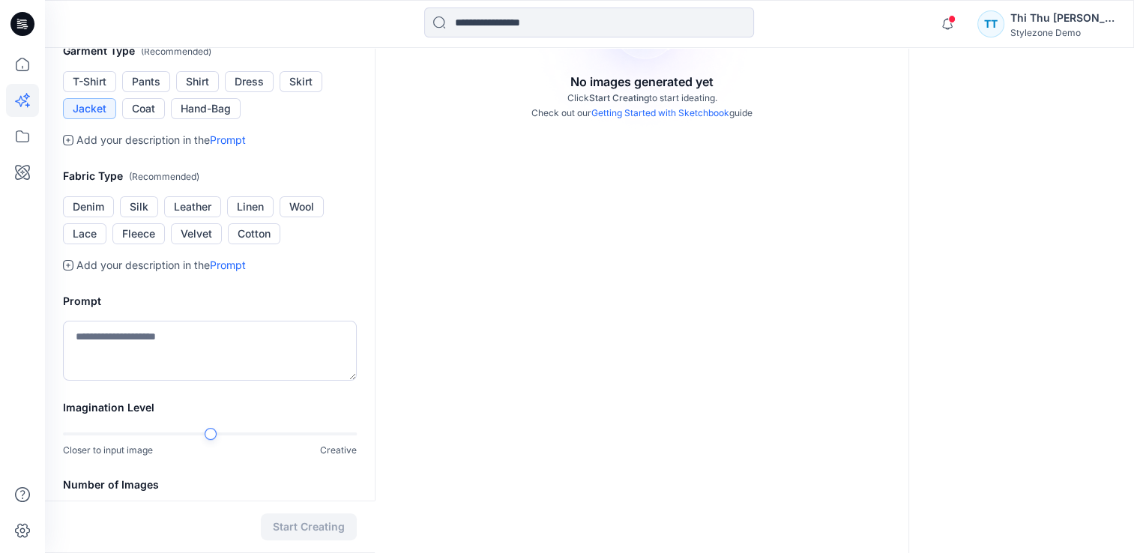
scroll to position [300, 0]
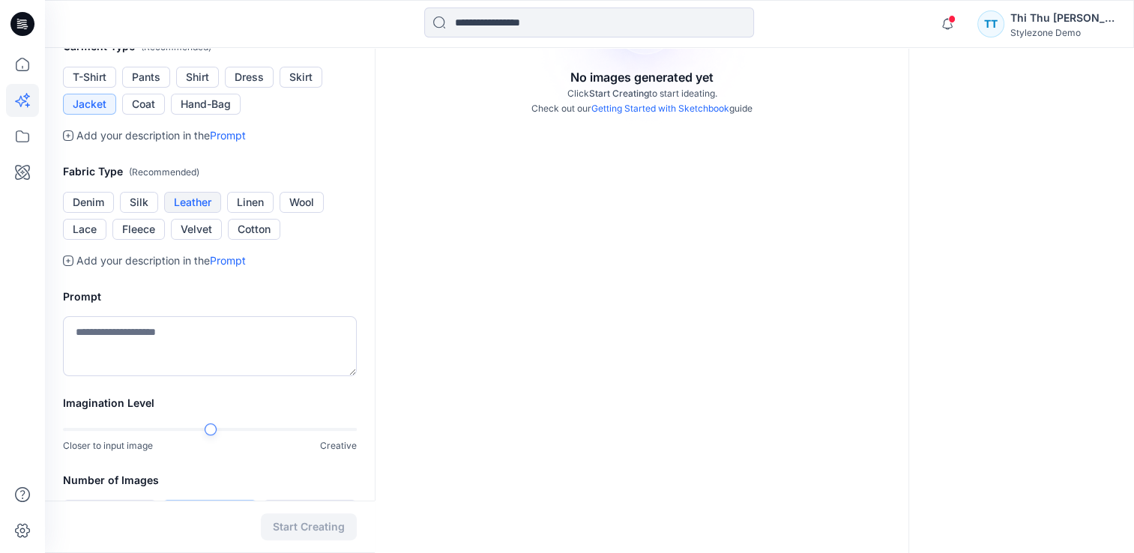
click at [192, 213] on button "Leather" at bounding box center [192, 202] width 57 height 21
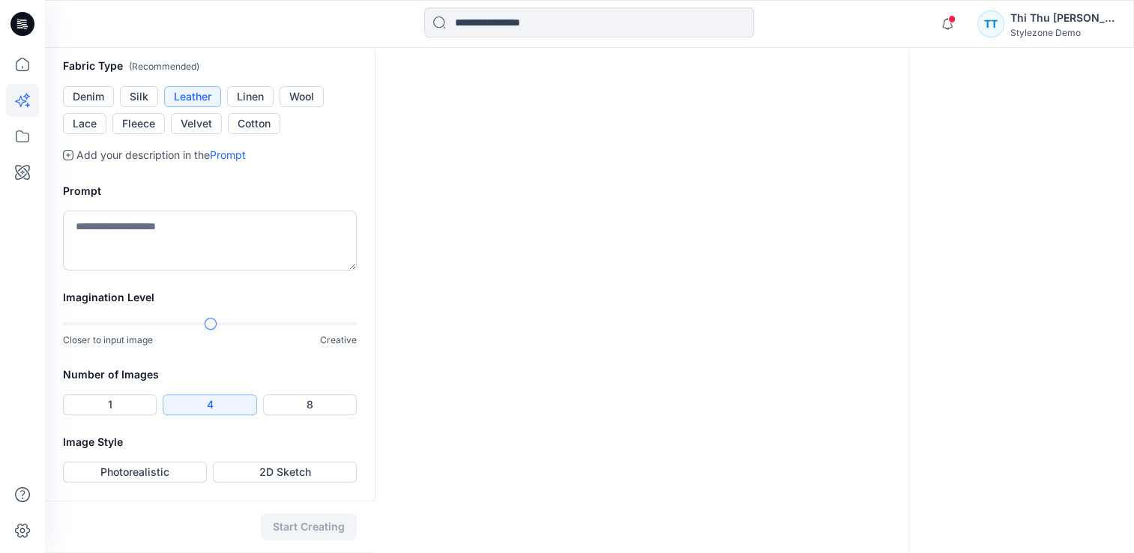
scroll to position [450, 0]
click at [126, 271] on textarea at bounding box center [210, 241] width 294 height 60
type textarea "**********"
click at [136, 476] on button "Photorealistic" at bounding box center [135, 472] width 144 height 21
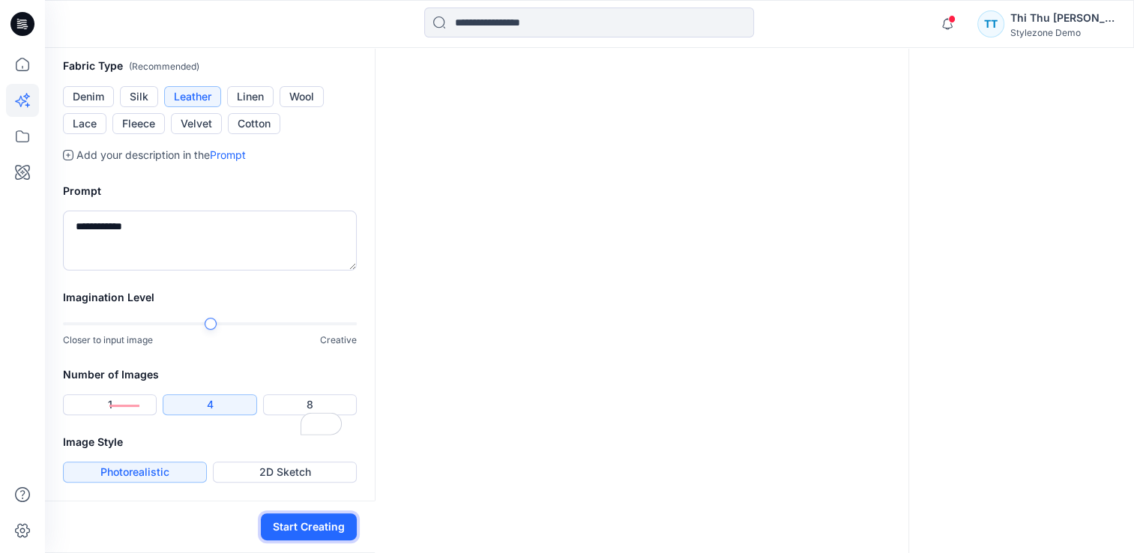
click at [331, 526] on button "Start Creating" at bounding box center [309, 527] width 96 height 27
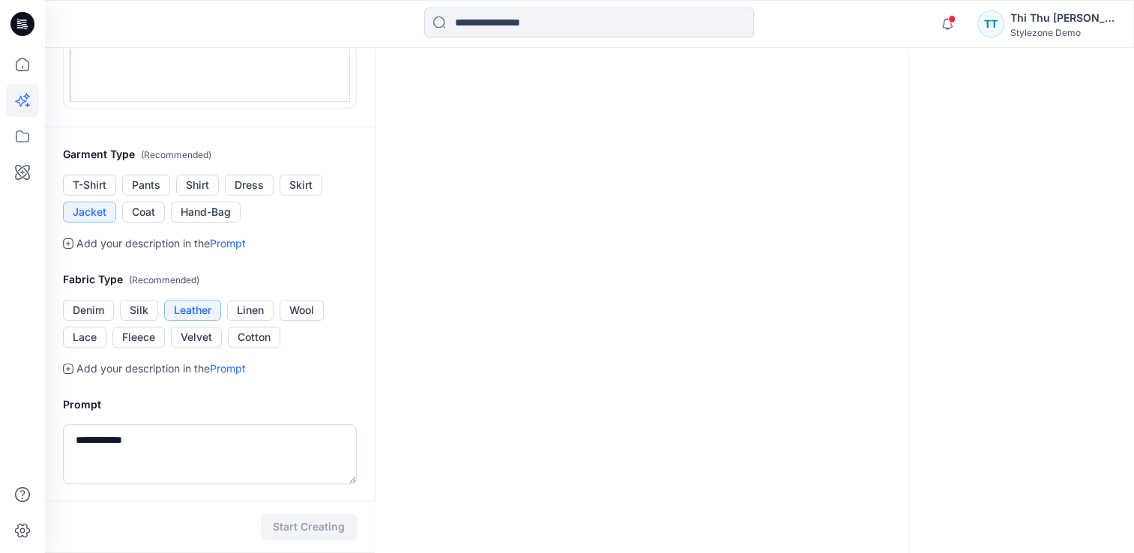
scroll to position [375, 0]
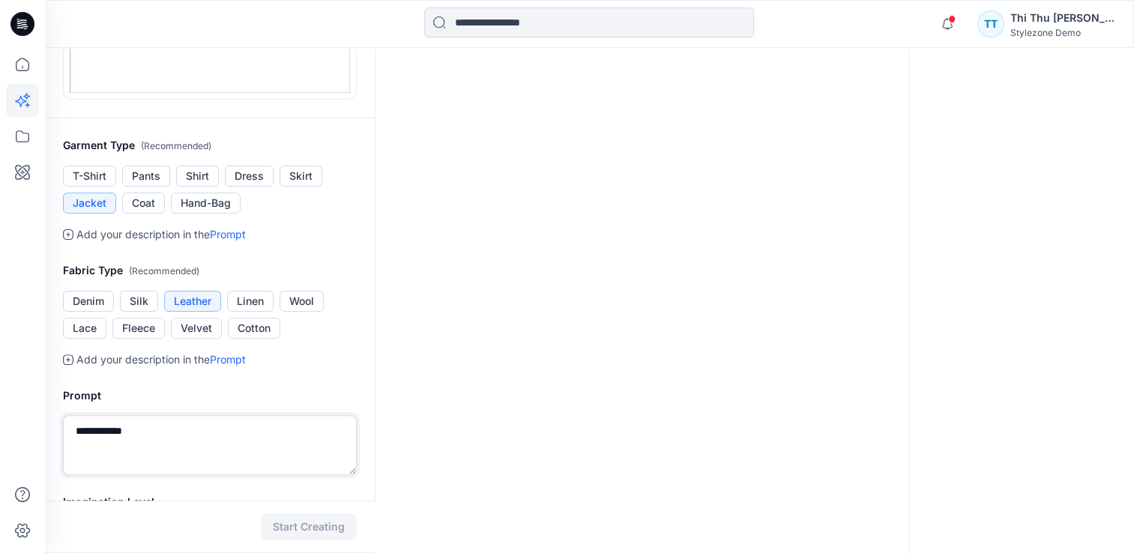
click at [134, 430] on textarea "**********" at bounding box center [210, 445] width 294 height 60
type textarea "**********"
click at [309, 532] on button "Start Creating" at bounding box center [309, 527] width 96 height 27
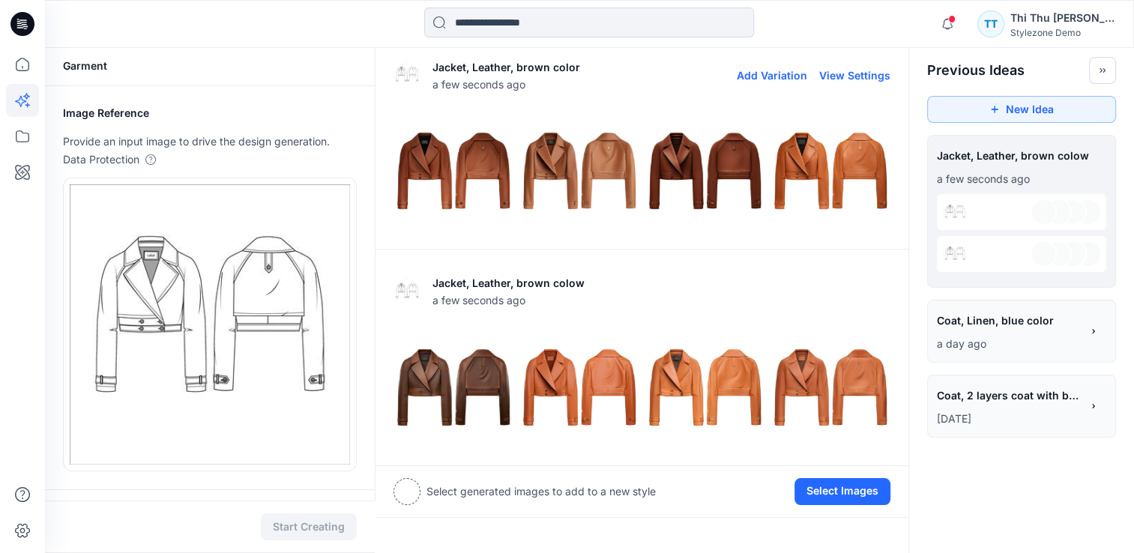
scroll to position [0, 0]
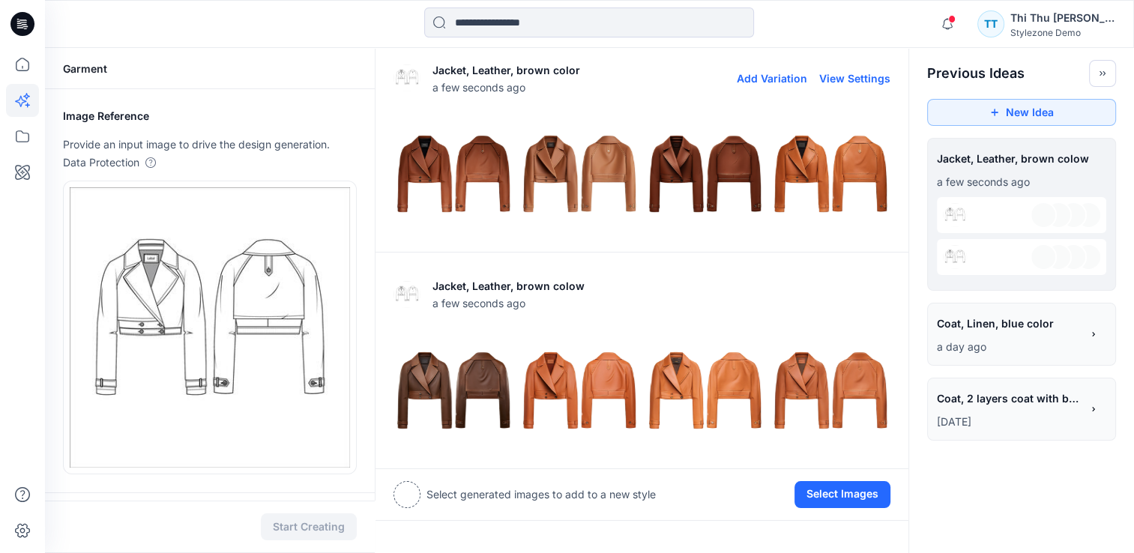
click at [442, 169] on img at bounding box center [453, 174] width 118 height 118
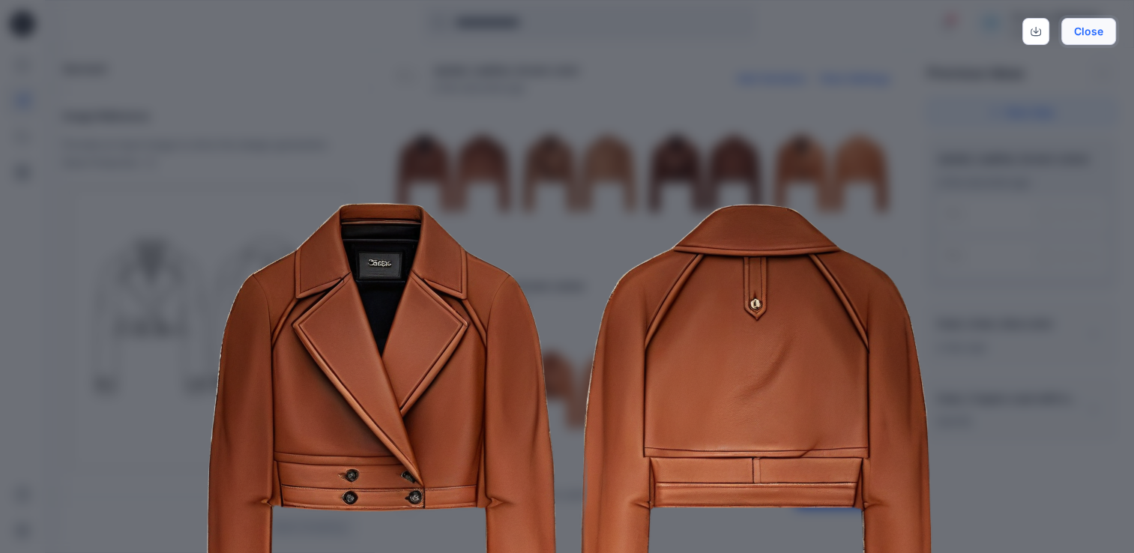
click at [1091, 30] on button "Close" at bounding box center [1089, 31] width 55 height 27
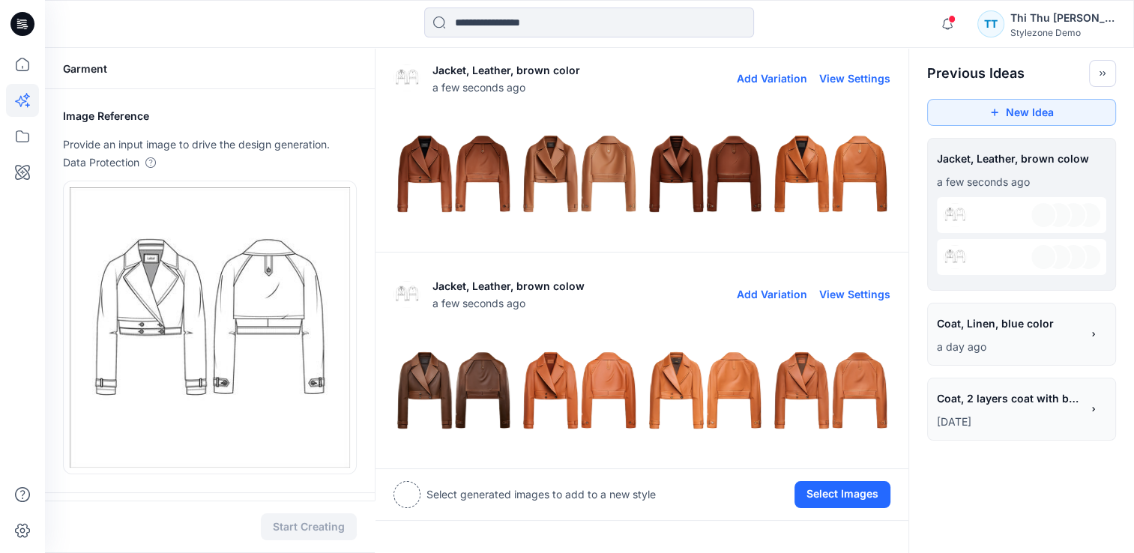
click at [847, 403] on img at bounding box center [831, 390] width 118 height 118
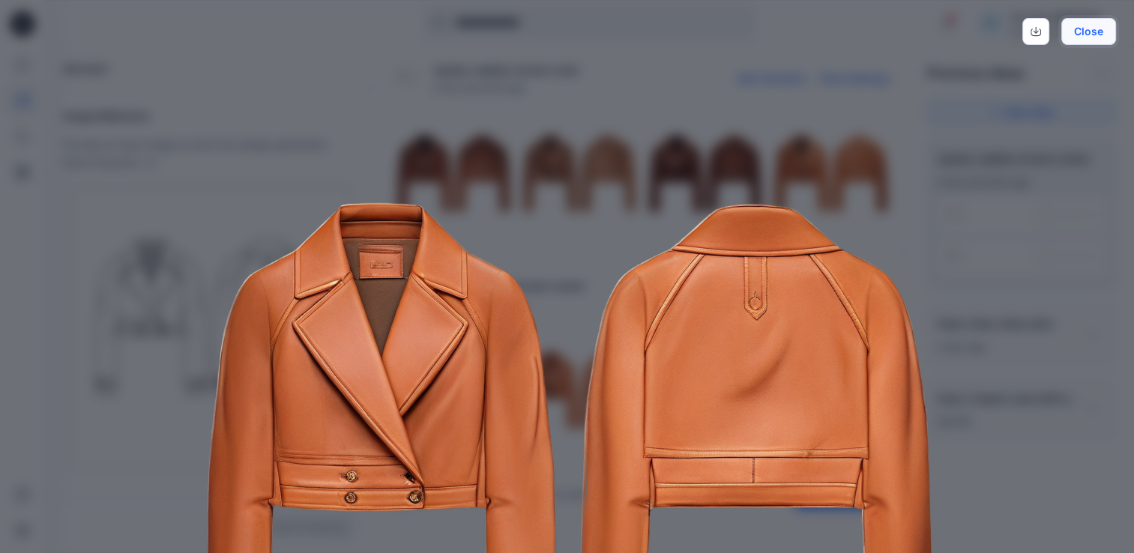
click at [1095, 31] on button "Close" at bounding box center [1089, 31] width 55 height 27
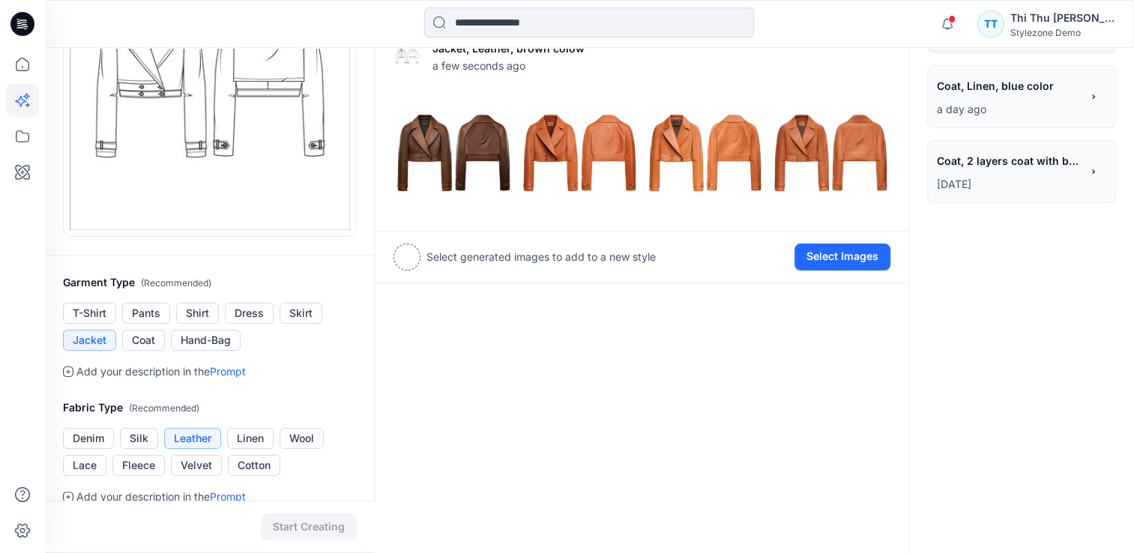
scroll to position [525, 0]
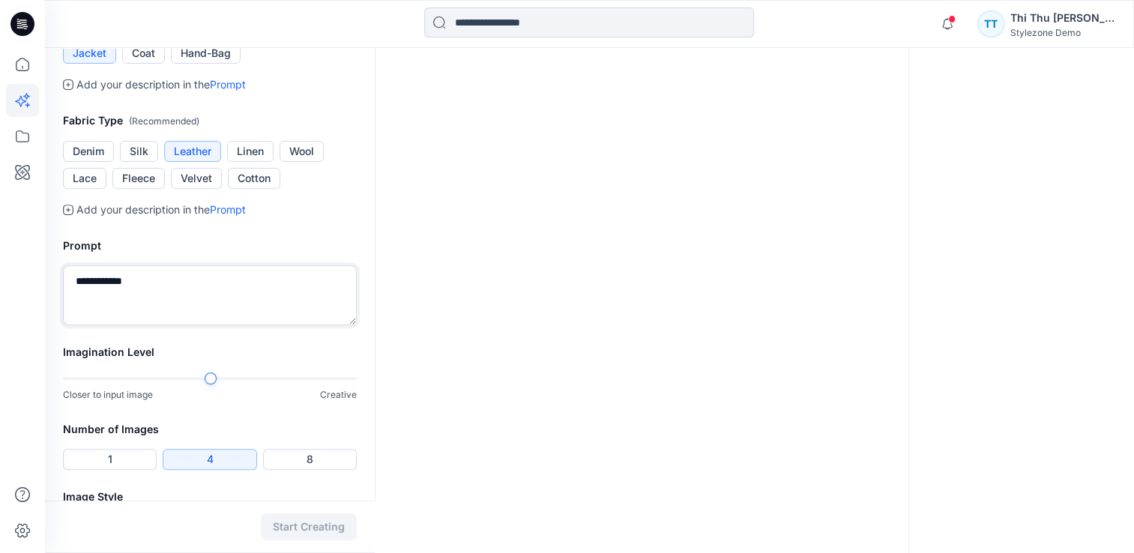
click at [147, 280] on textarea "**********" at bounding box center [210, 295] width 294 height 60
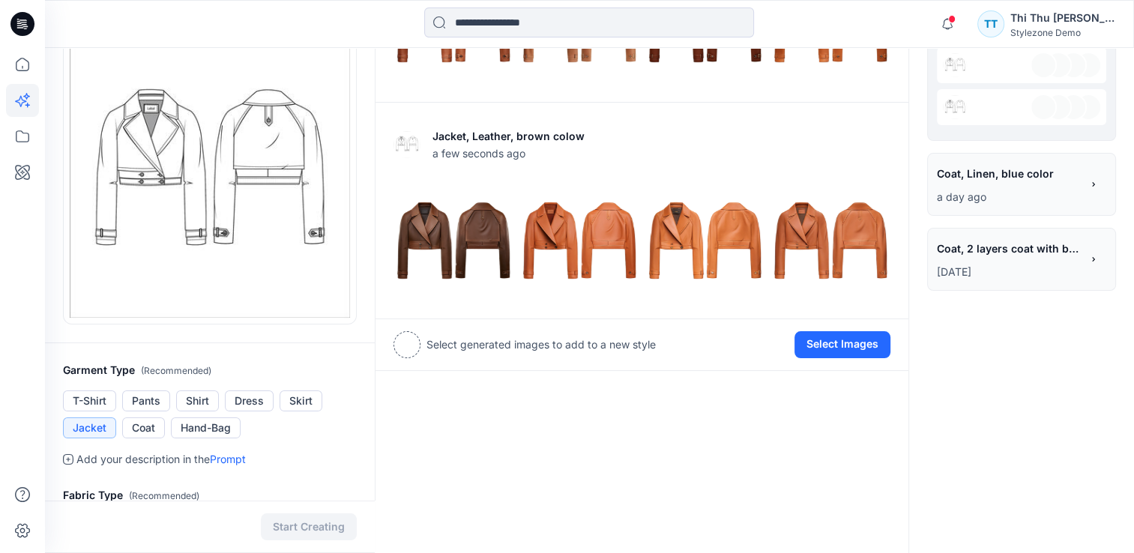
scroll to position [450, 0]
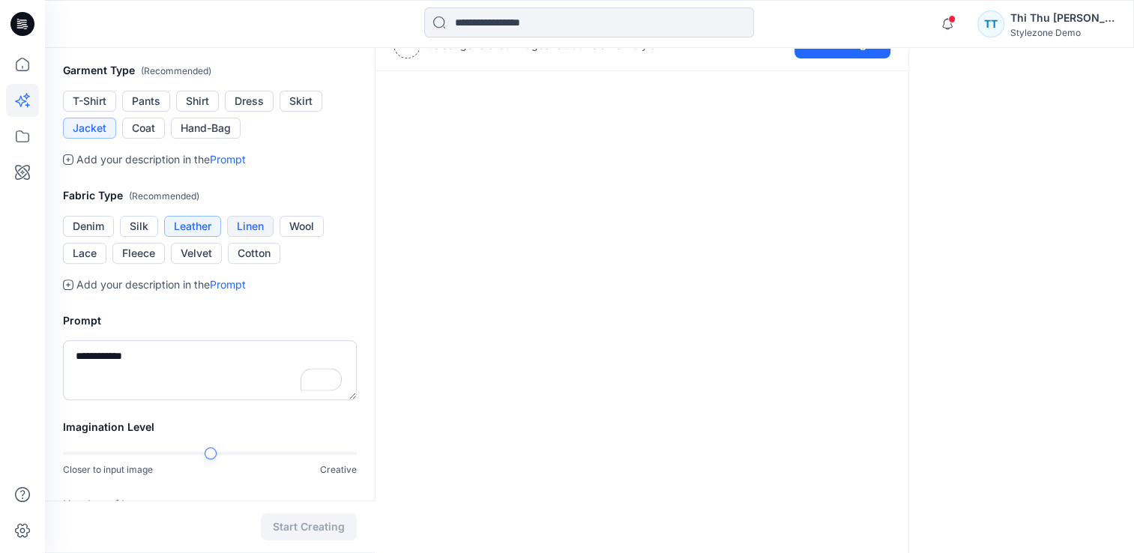
click at [243, 226] on button "Linen" at bounding box center [250, 226] width 46 height 21
click at [150, 355] on textarea "**********" at bounding box center [210, 370] width 294 height 60
drag, startPoint x: 150, startPoint y: 355, endPoint x: 37, endPoint y: 337, distance: 113.9
click at [43, 346] on div "Notifications Your style F01-0712-MOONDUST fix WB75 is ready 7 minutes ago Greg…" at bounding box center [567, 116] width 1134 height 1133
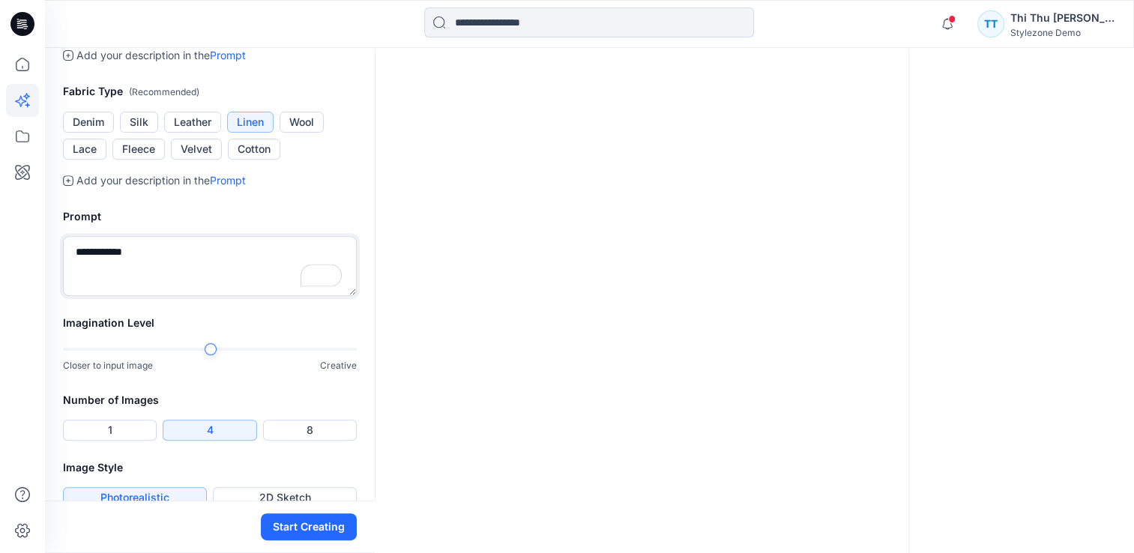
scroll to position [579, 0]
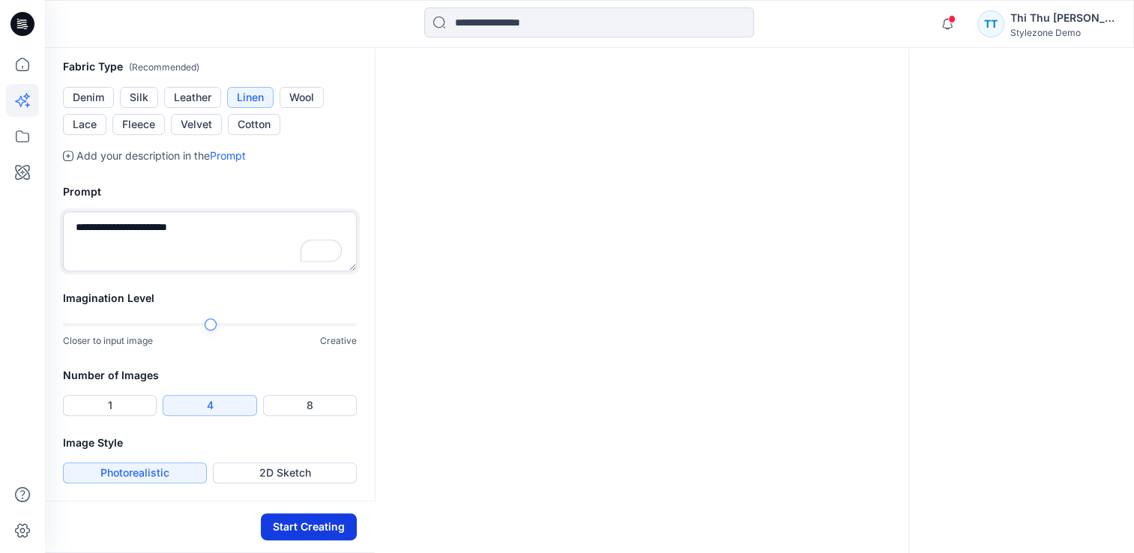
type textarea "**********"
click at [309, 529] on button "Start Creating" at bounding box center [309, 527] width 96 height 27
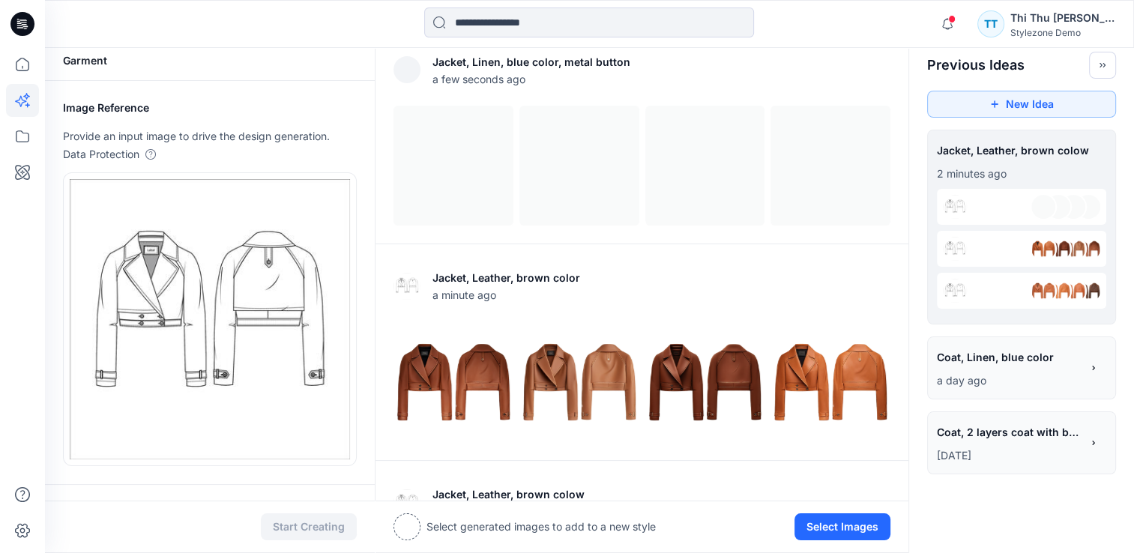
scroll to position [6, 0]
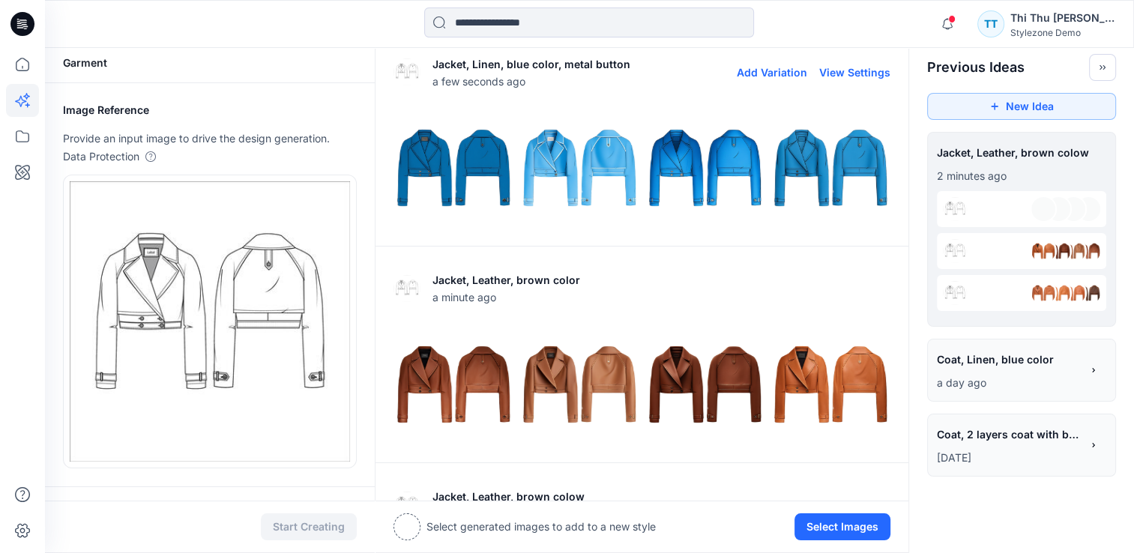
click at [432, 174] on img at bounding box center [453, 168] width 118 height 118
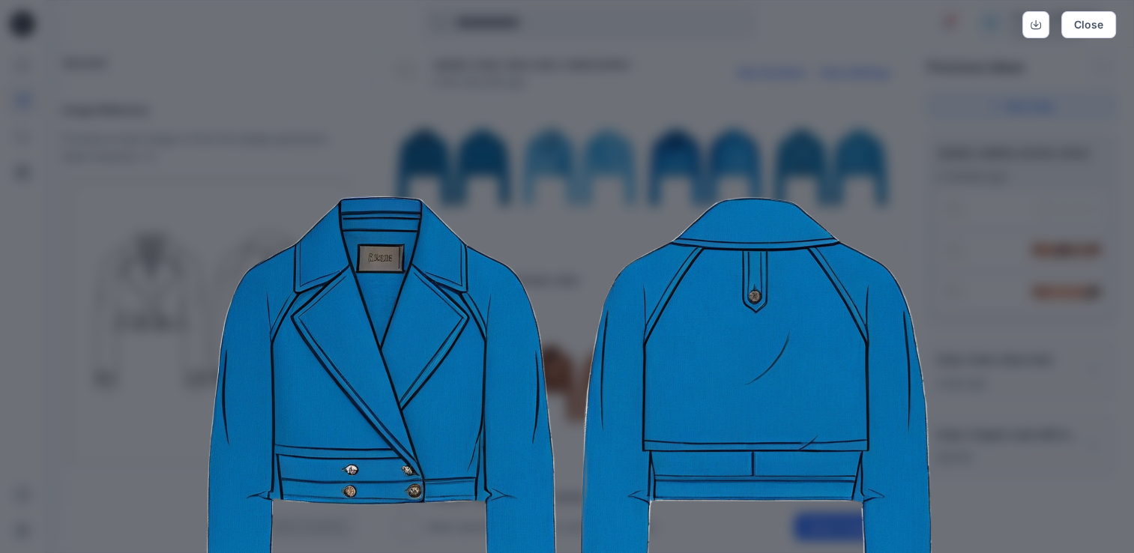
scroll to position [0, 0]
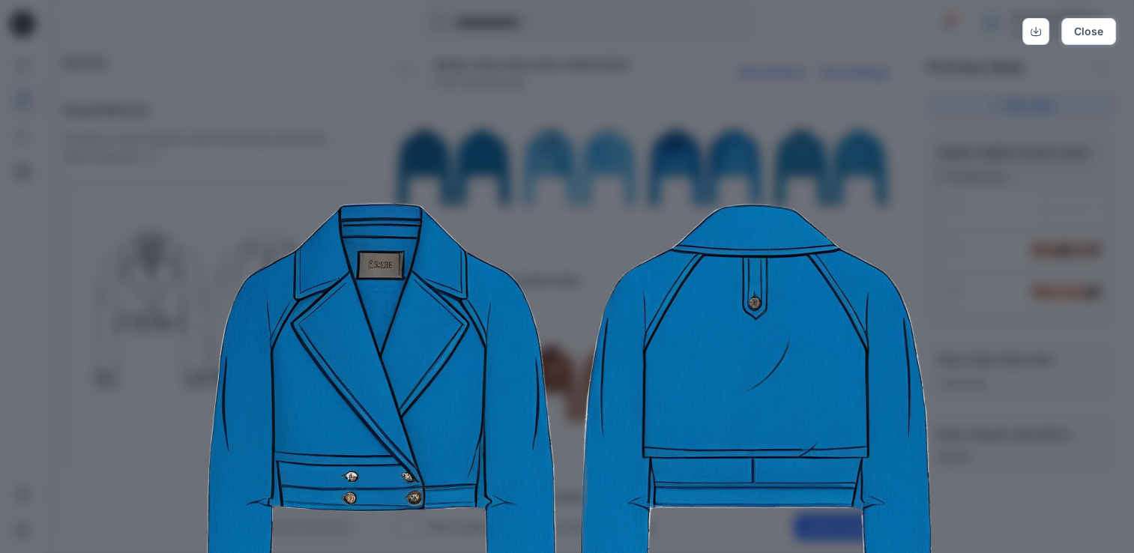
drag, startPoint x: 1082, startPoint y: 33, endPoint x: 888, endPoint y: 127, distance: 215.6
click at [1080, 33] on button "Close" at bounding box center [1089, 31] width 55 height 27
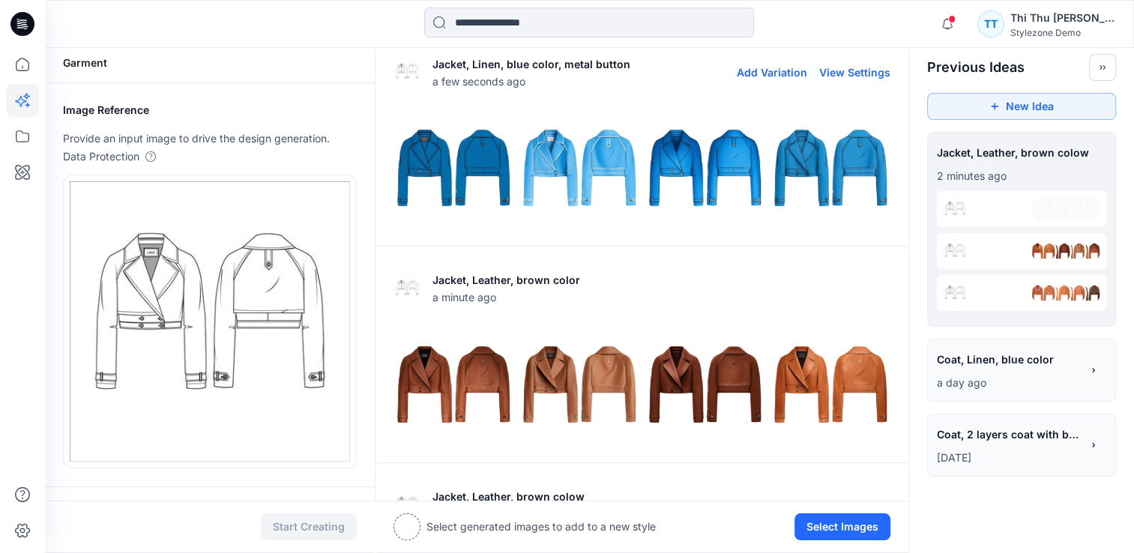
click at [555, 174] on img at bounding box center [579, 168] width 118 height 118
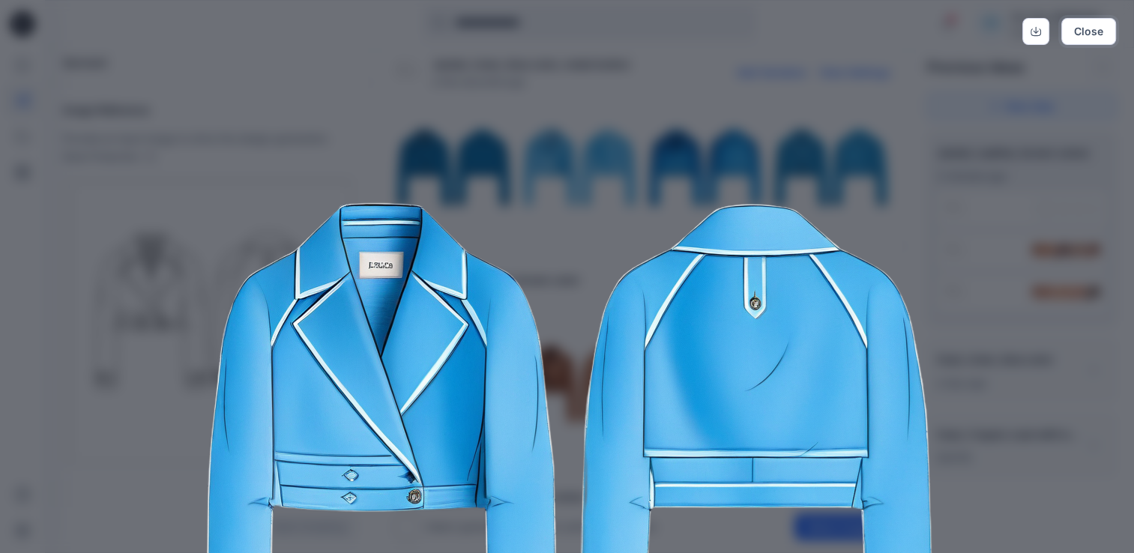
drag, startPoint x: 1086, startPoint y: 28, endPoint x: 993, endPoint y: 115, distance: 126.8
click at [1085, 31] on button "Close" at bounding box center [1089, 31] width 55 height 27
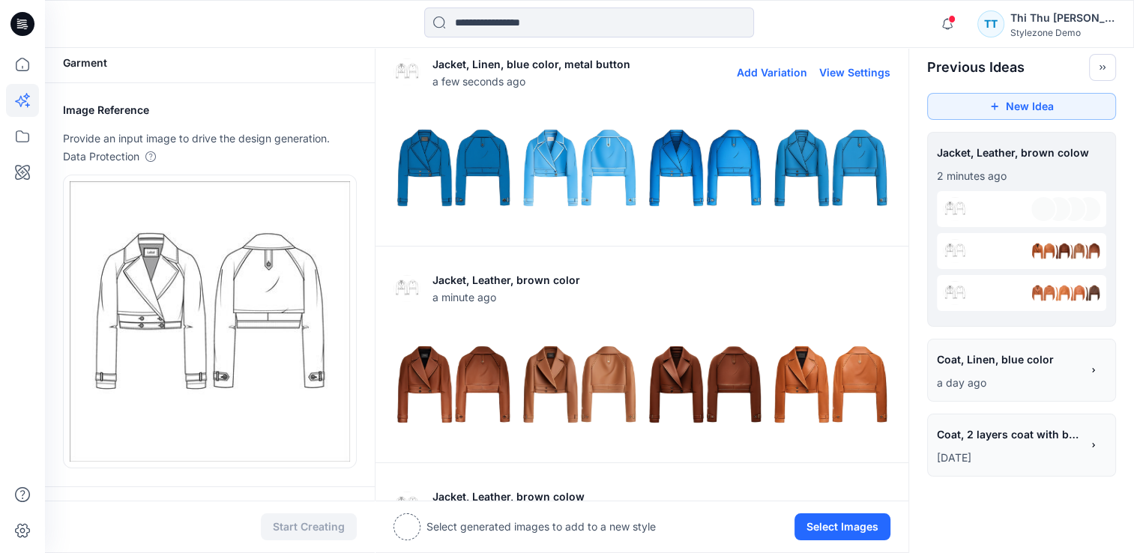
click at [696, 157] on img at bounding box center [705, 168] width 118 height 118
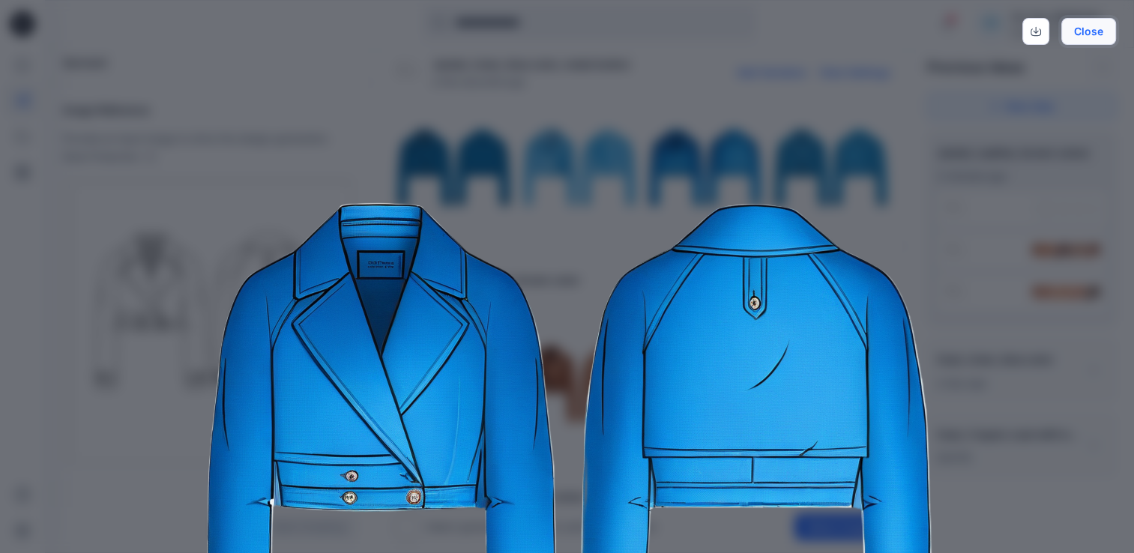
click at [1068, 38] on button "Close" at bounding box center [1089, 31] width 55 height 27
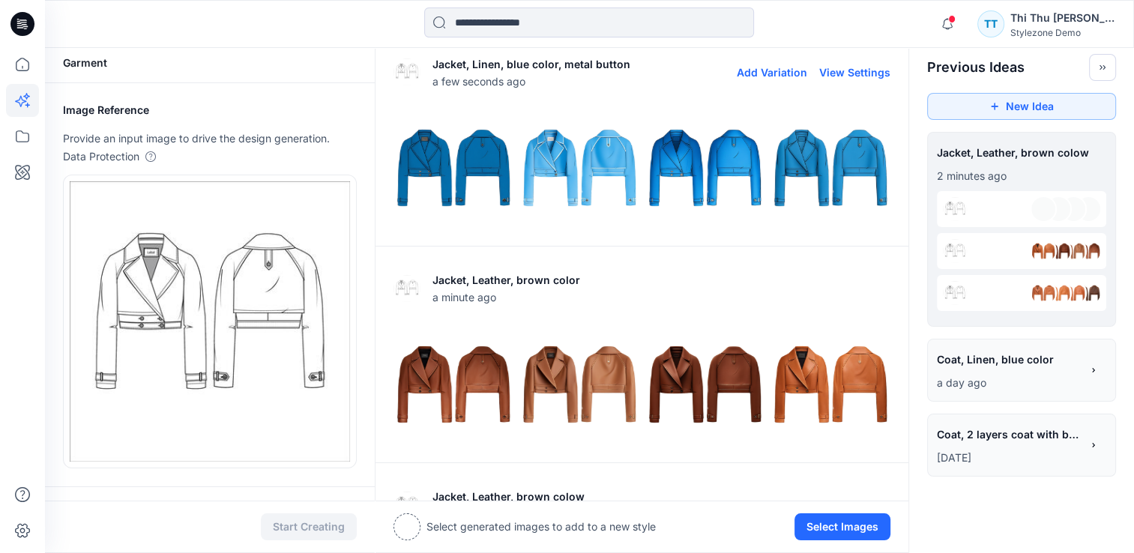
click at [833, 169] on img at bounding box center [831, 168] width 118 height 118
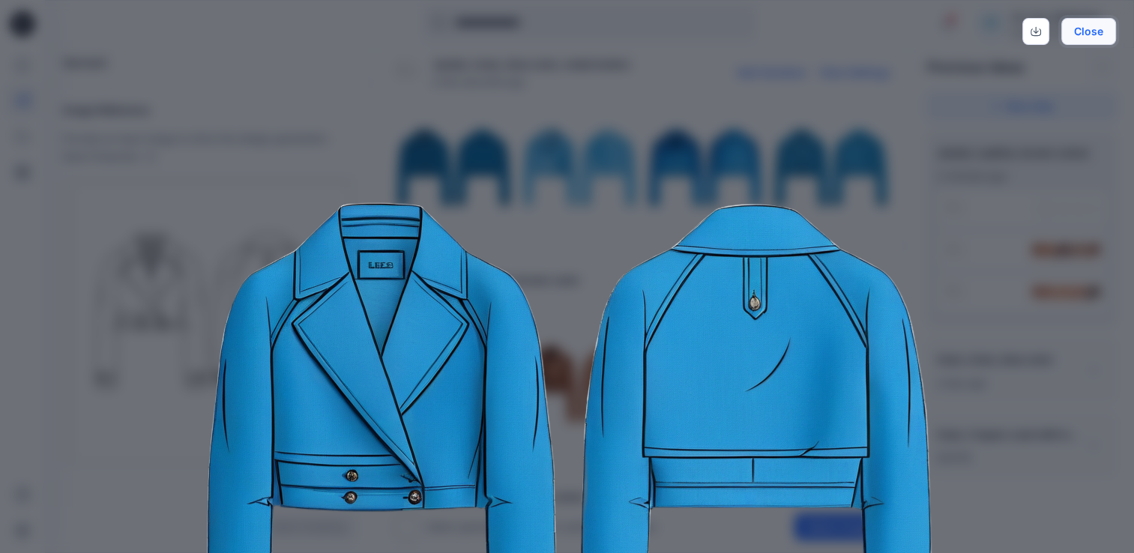
click at [1090, 34] on button "Close" at bounding box center [1089, 31] width 55 height 27
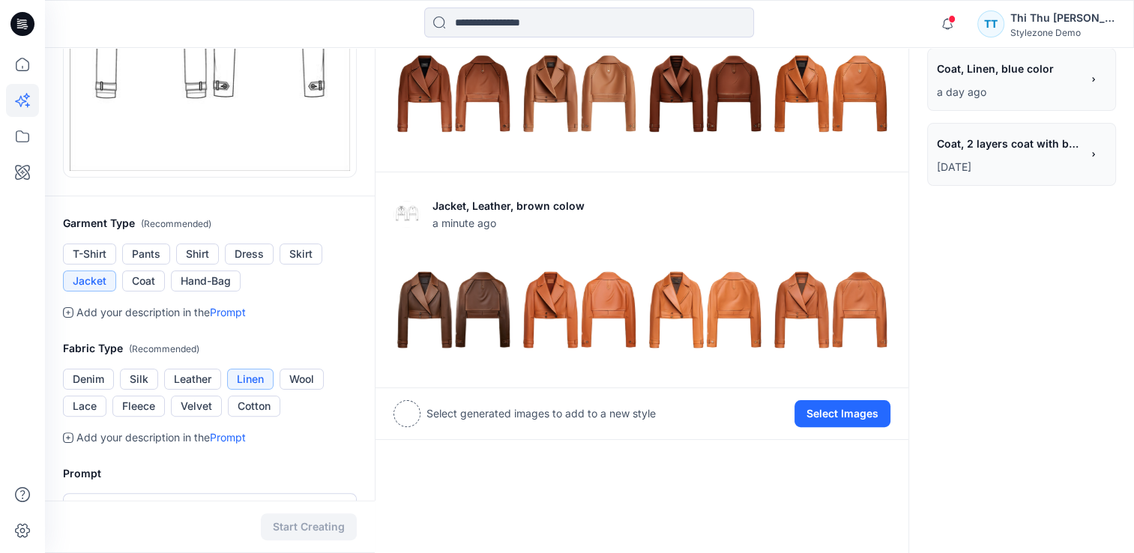
scroll to position [306, 0]
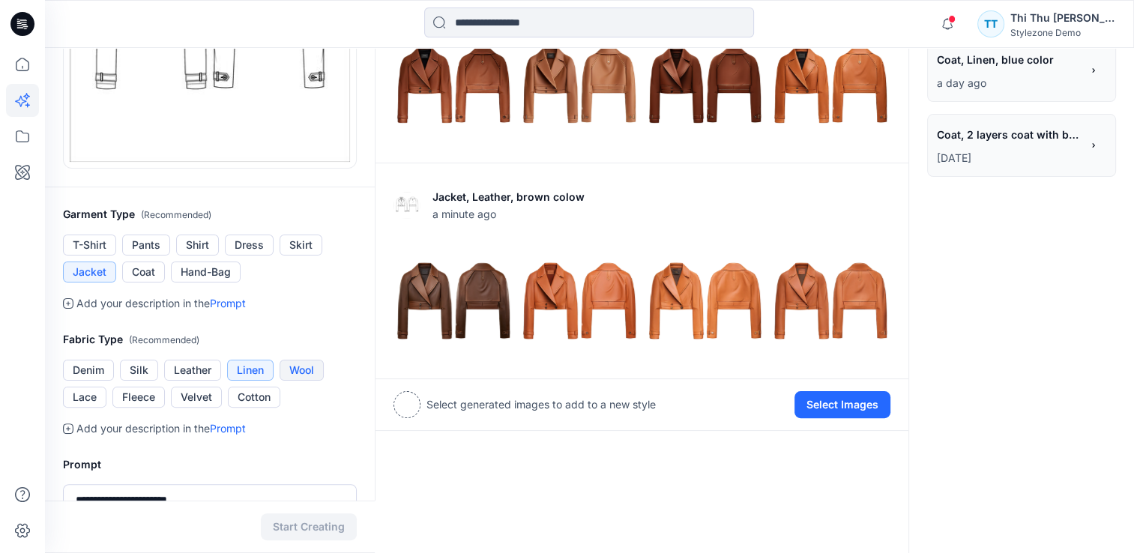
click at [300, 370] on button "Wool" at bounding box center [302, 370] width 44 height 21
drag, startPoint x: 297, startPoint y: 532, endPoint x: 306, endPoint y: 532, distance: 9.0
click at [306, 532] on button "Start Creating" at bounding box center [309, 527] width 96 height 27
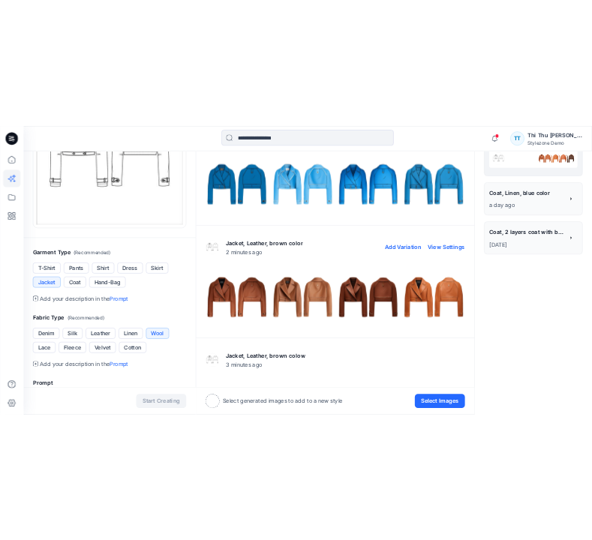
scroll to position [0, 0]
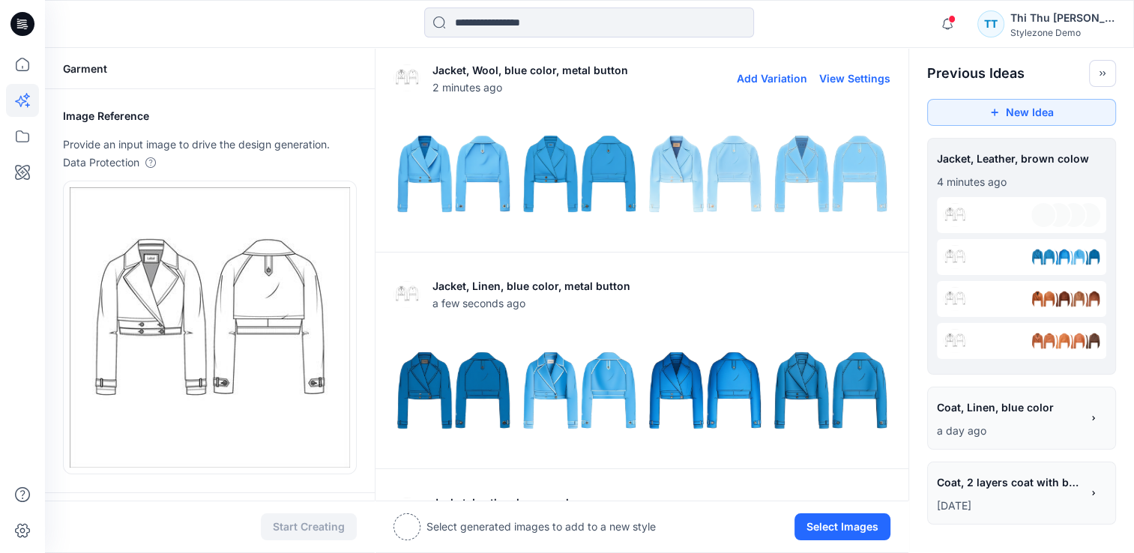
click at [740, 172] on img at bounding box center [705, 174] width 118 height 118
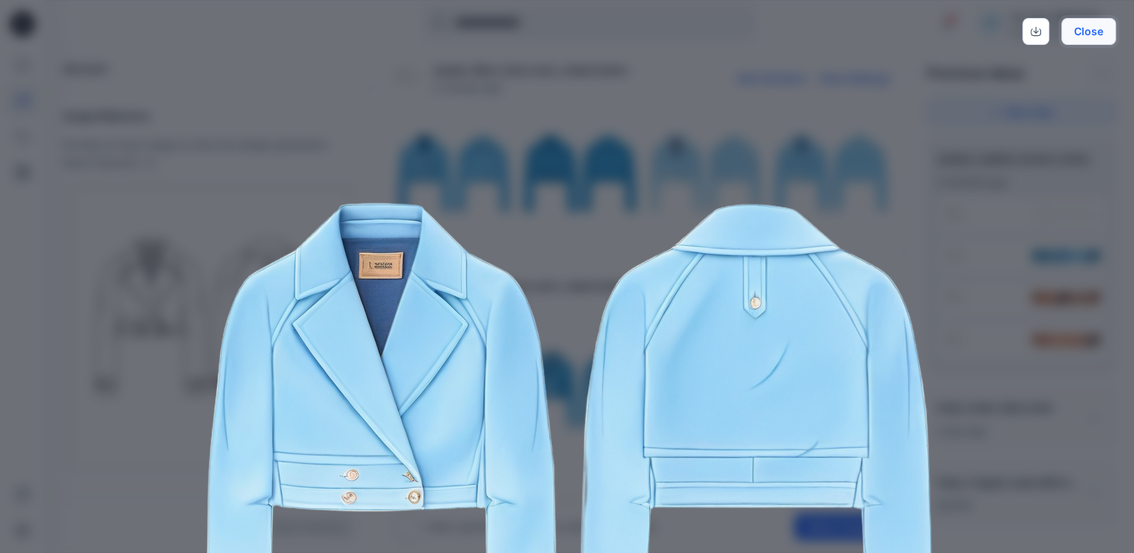
click at [1101, 34] on button "Close" at bounding box center [1089, 31] width 55 height 27
